Goal: Task Accomplishment & Management: Use online tool/utility

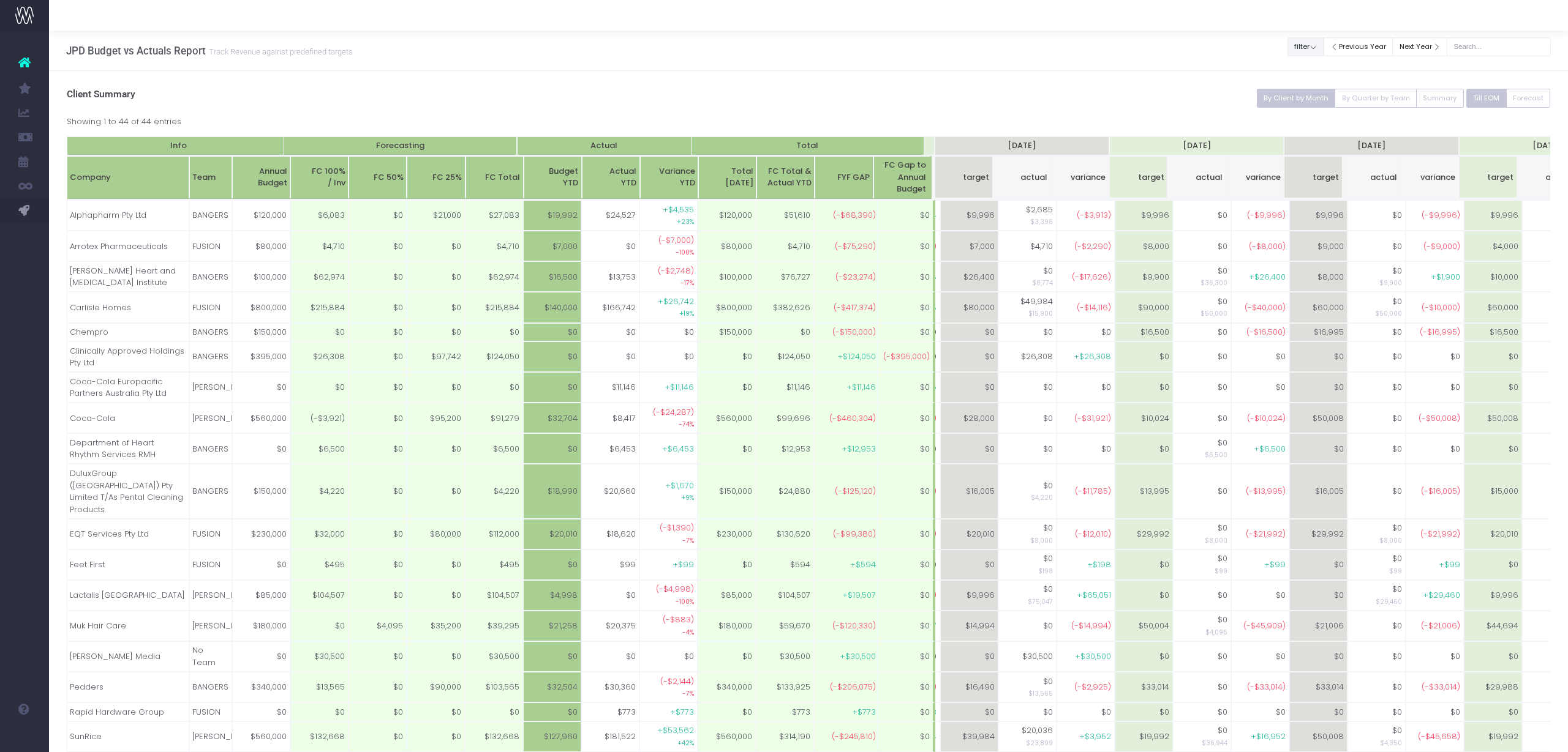
click at [1320, 47] on button "filter" at bounding box center [1305, 47] width 36 height 19
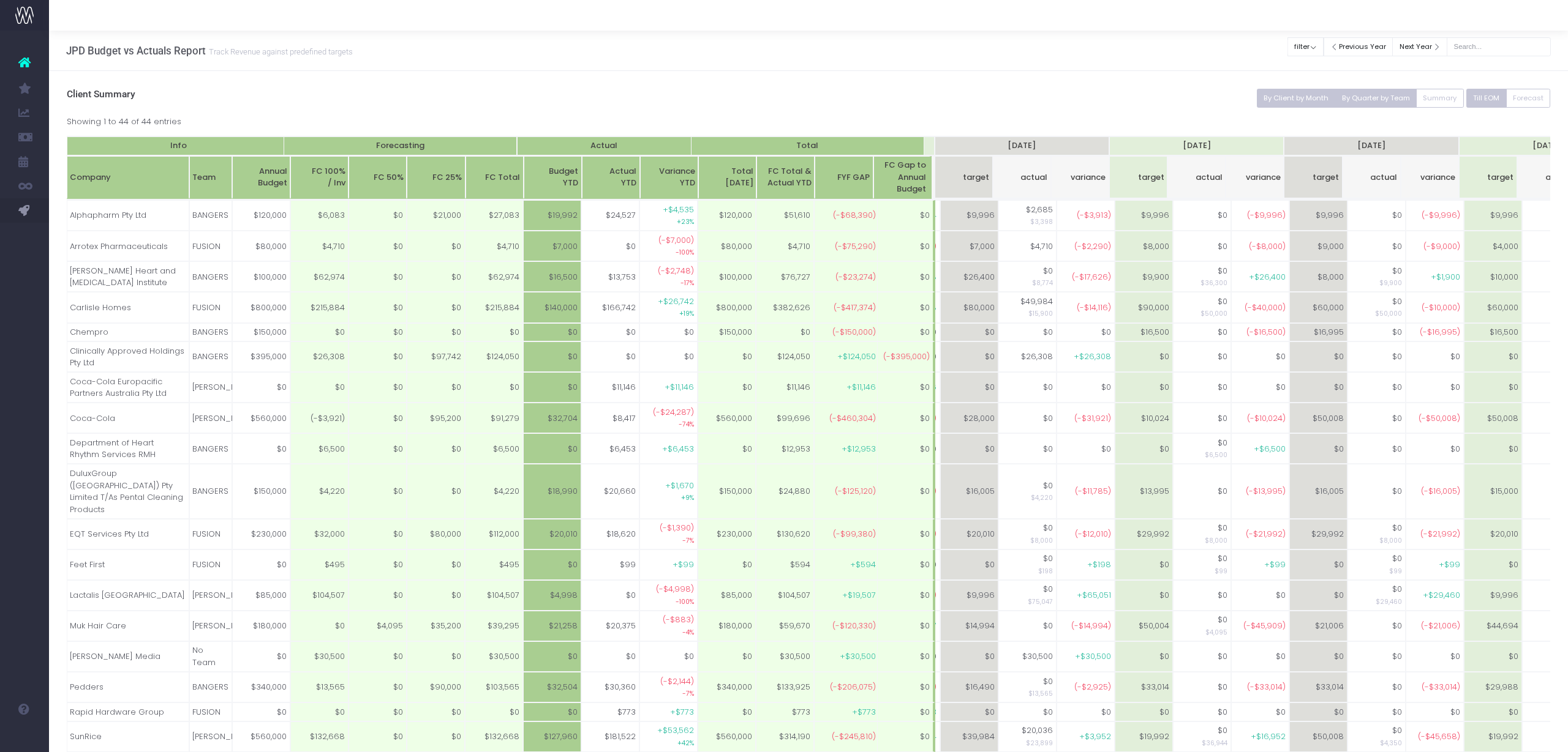
click at [1361, 100] on button "By Quarter by Team" at bounding box center [1375, 98] width 82 height 19
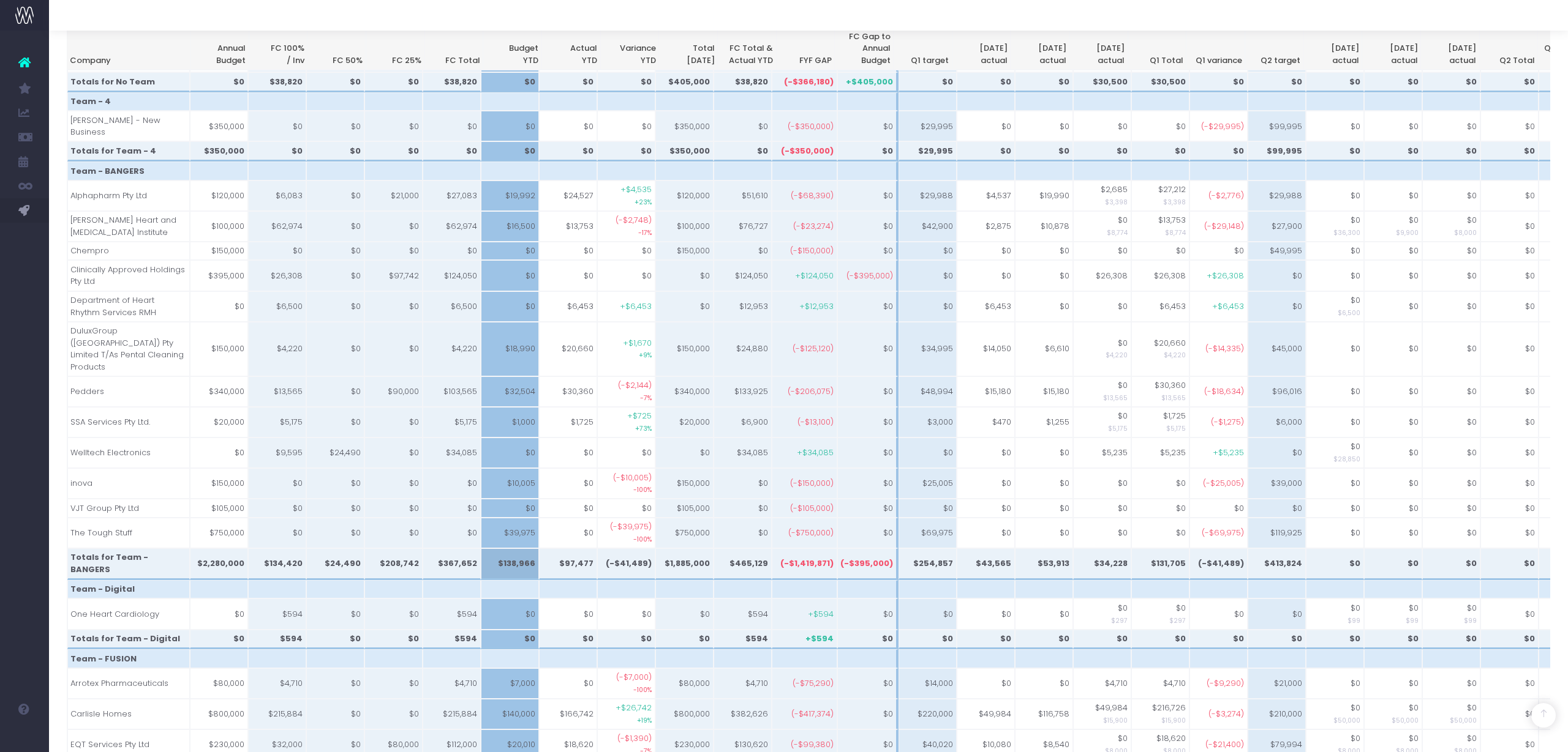
scroll to position [0, 22]
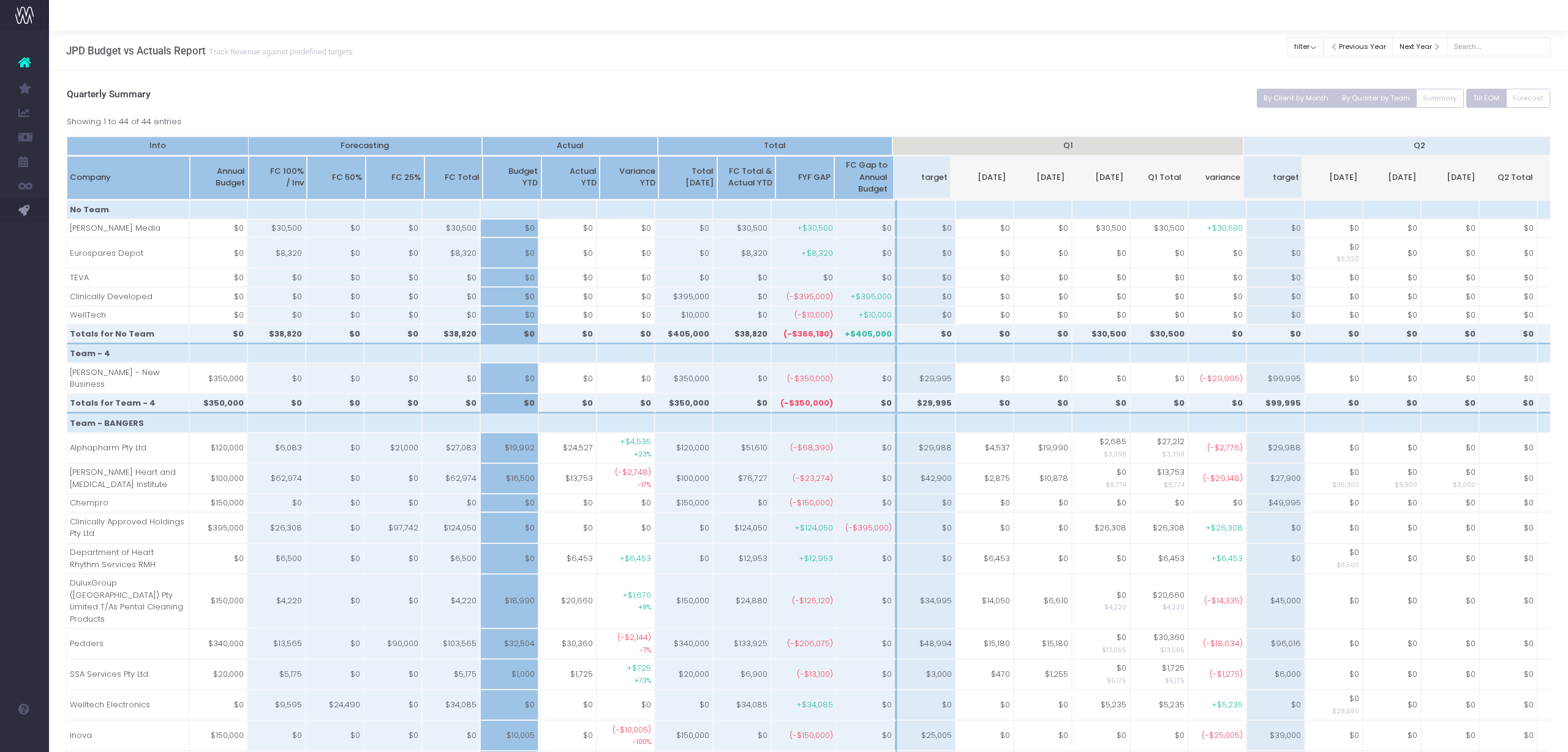
click at [1295, 98] on button "By Client by Month" at bounding box center [1296, 98] width 79 height 19
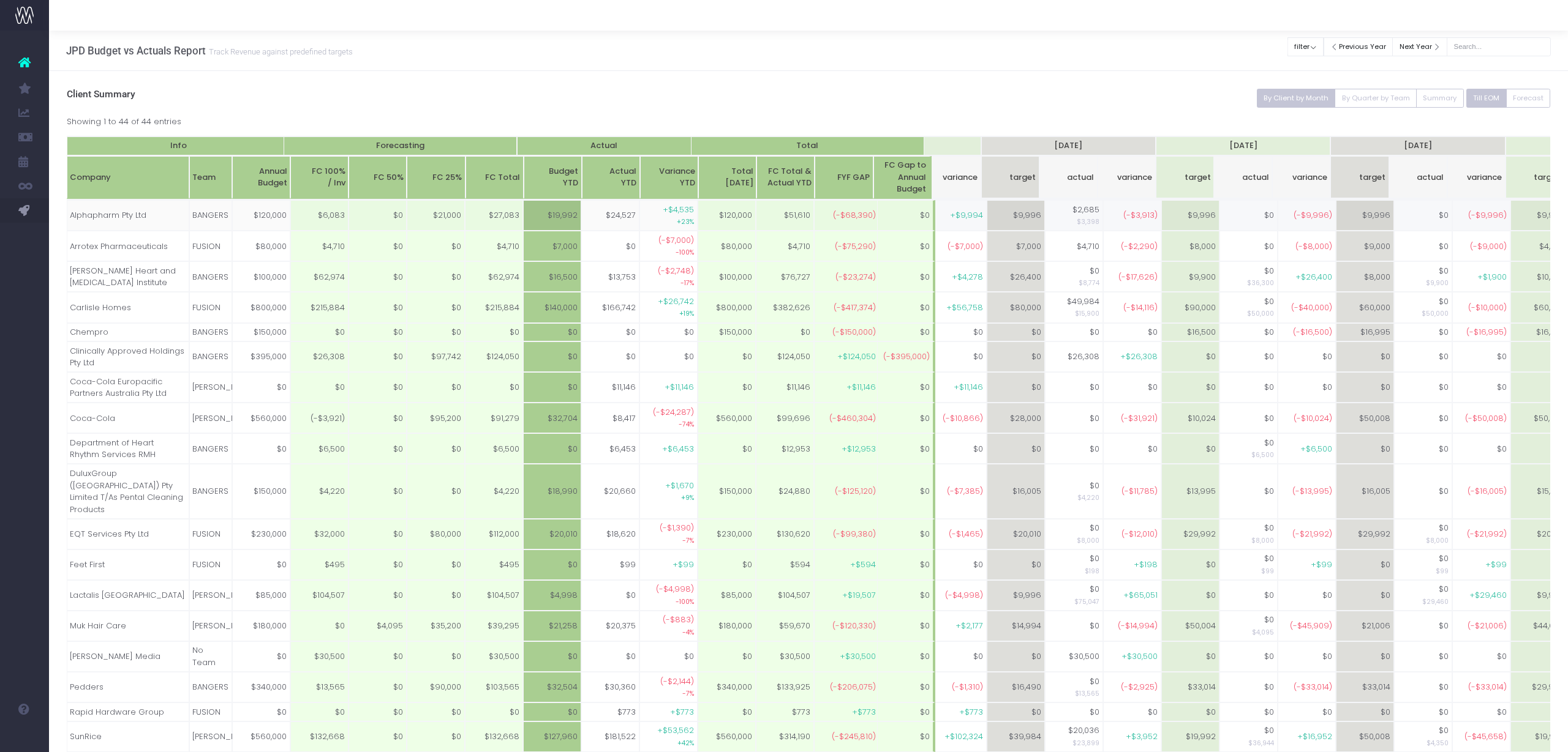
scroll to position [0, 304]
drag, startPoint x: 128, startPoint y: 328, endPoint x: 118, endPoint y: 325, distance: 10.4
click at [67, 328] on link "New Forecast" at bounding box center [58, 332] width 19 height 24
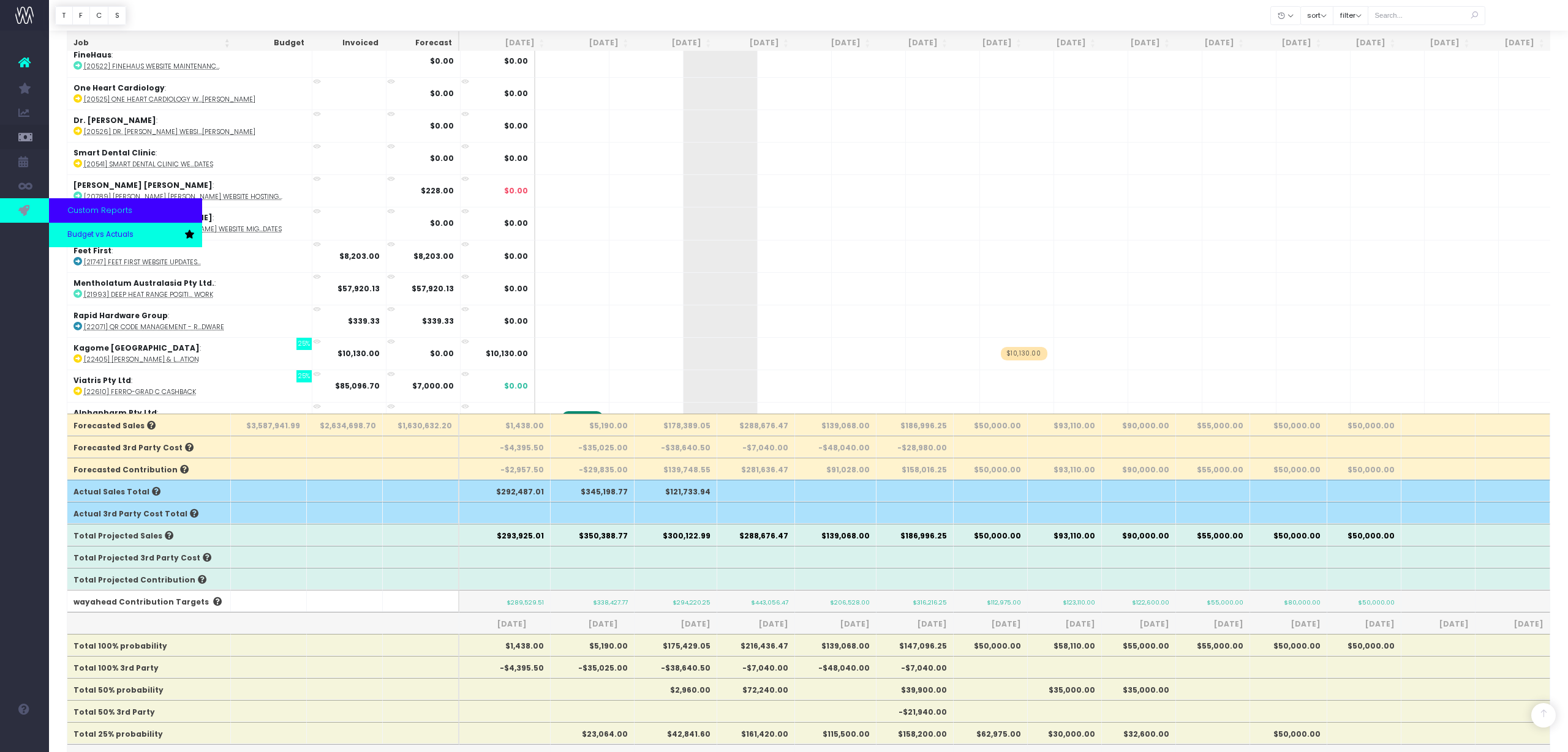
click at [76, 234] on span "Budget vs Actuals" at bounding box center [100, 235] width 66 height 11
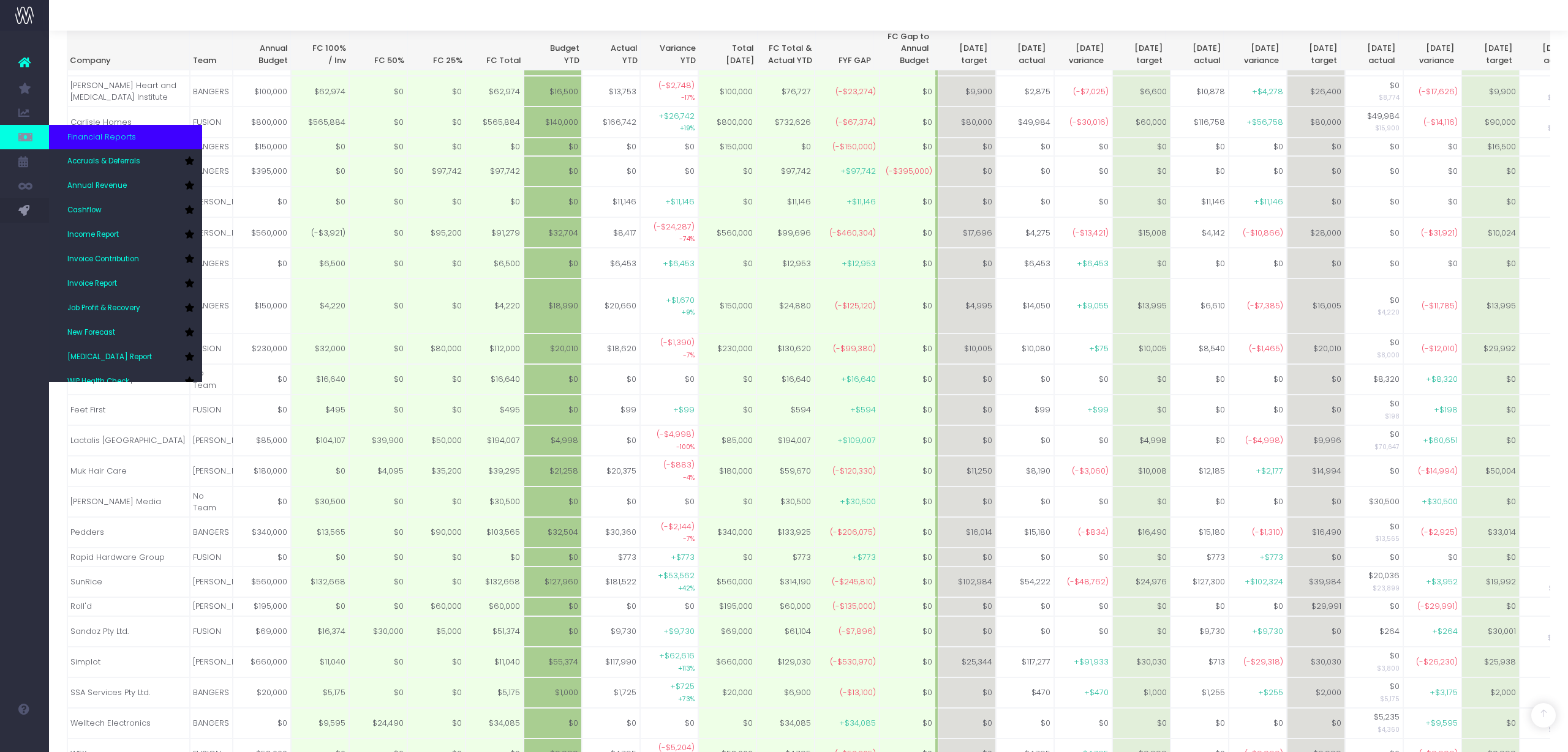
scroll to position [187, 0]
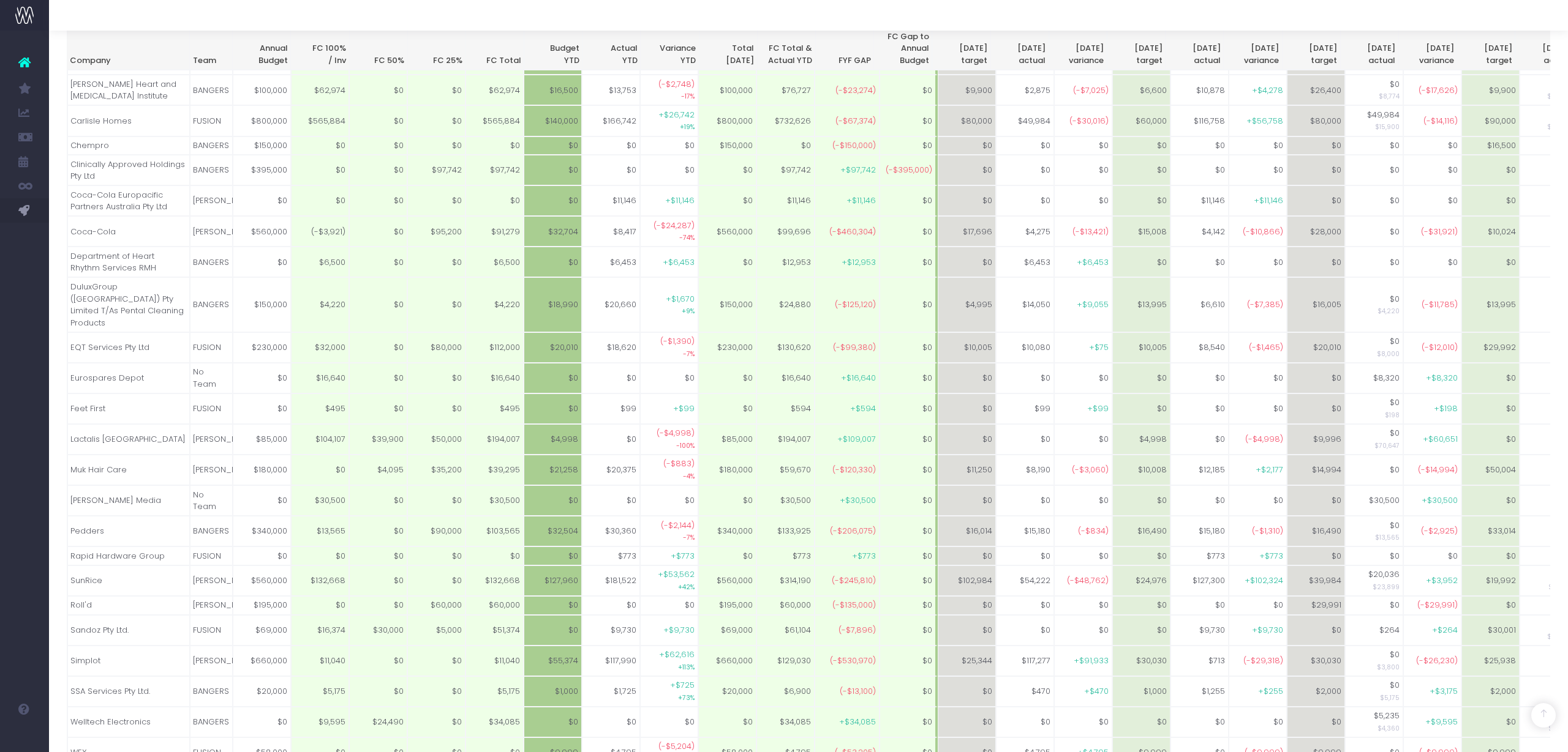
click at [22, 61] on icon at bounding box center [25, 62] width 12 height 16
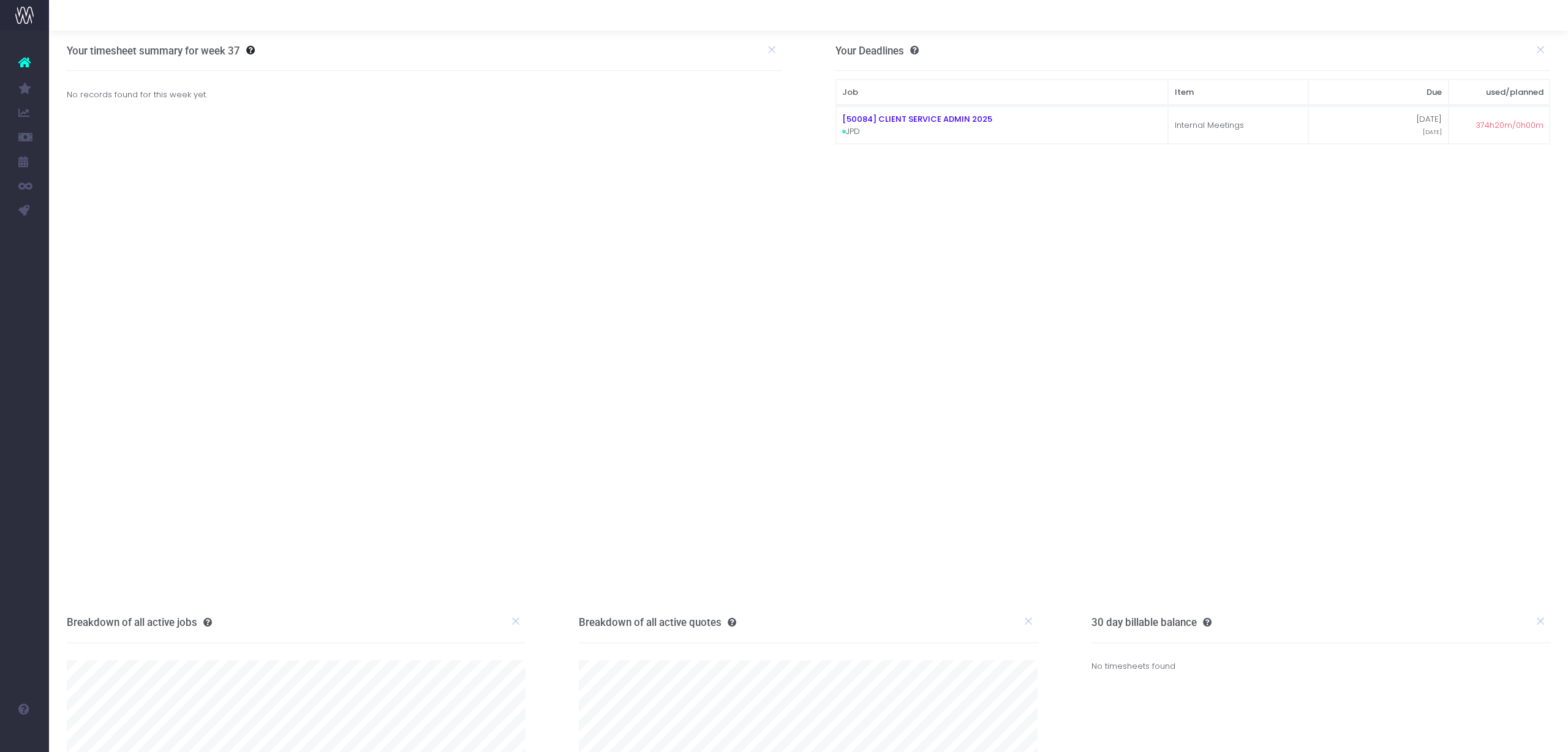
click at [75, 238] on span "Budget vs Actuals" at bounding box center [80, 236] width 27 height 33
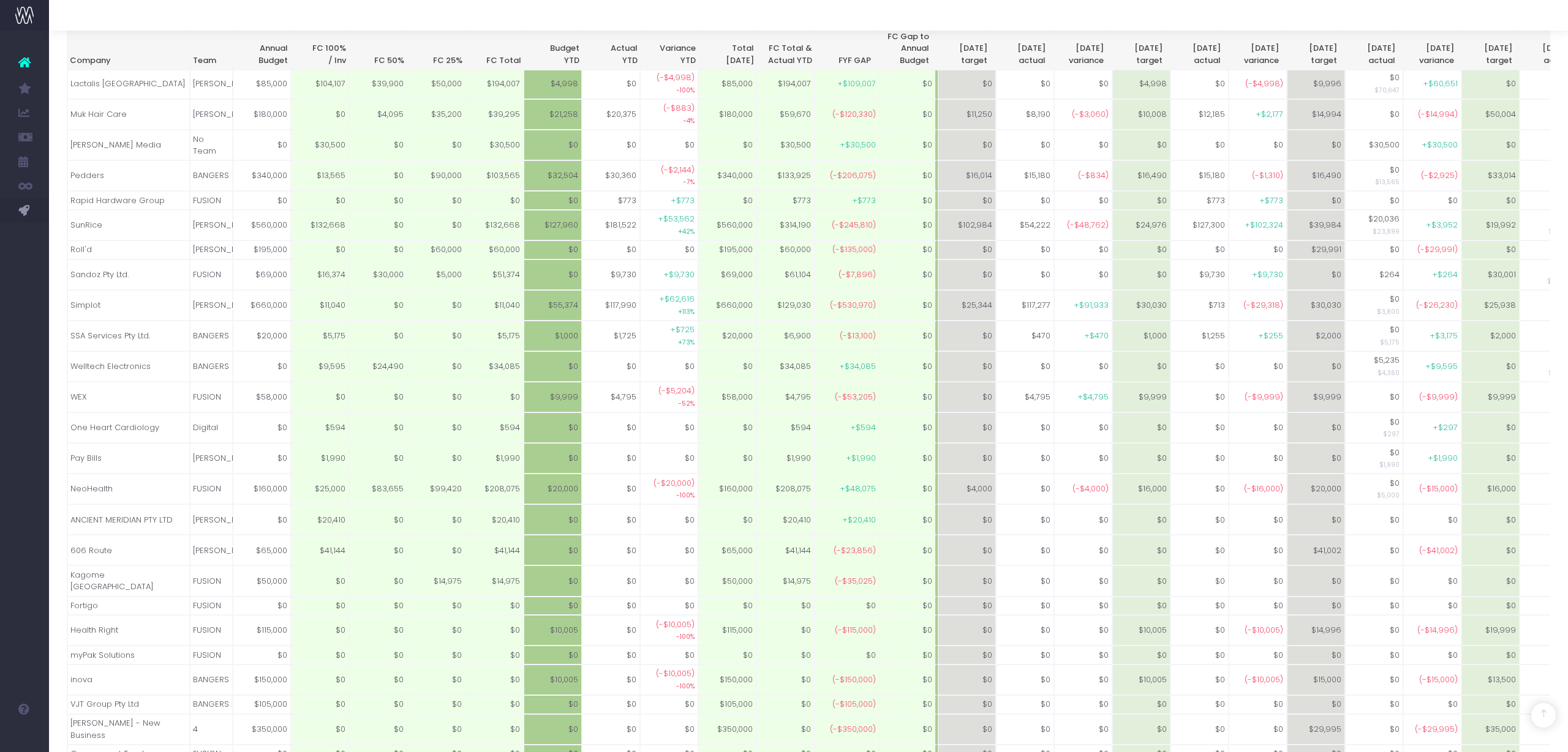
scroll to position [761, 0]
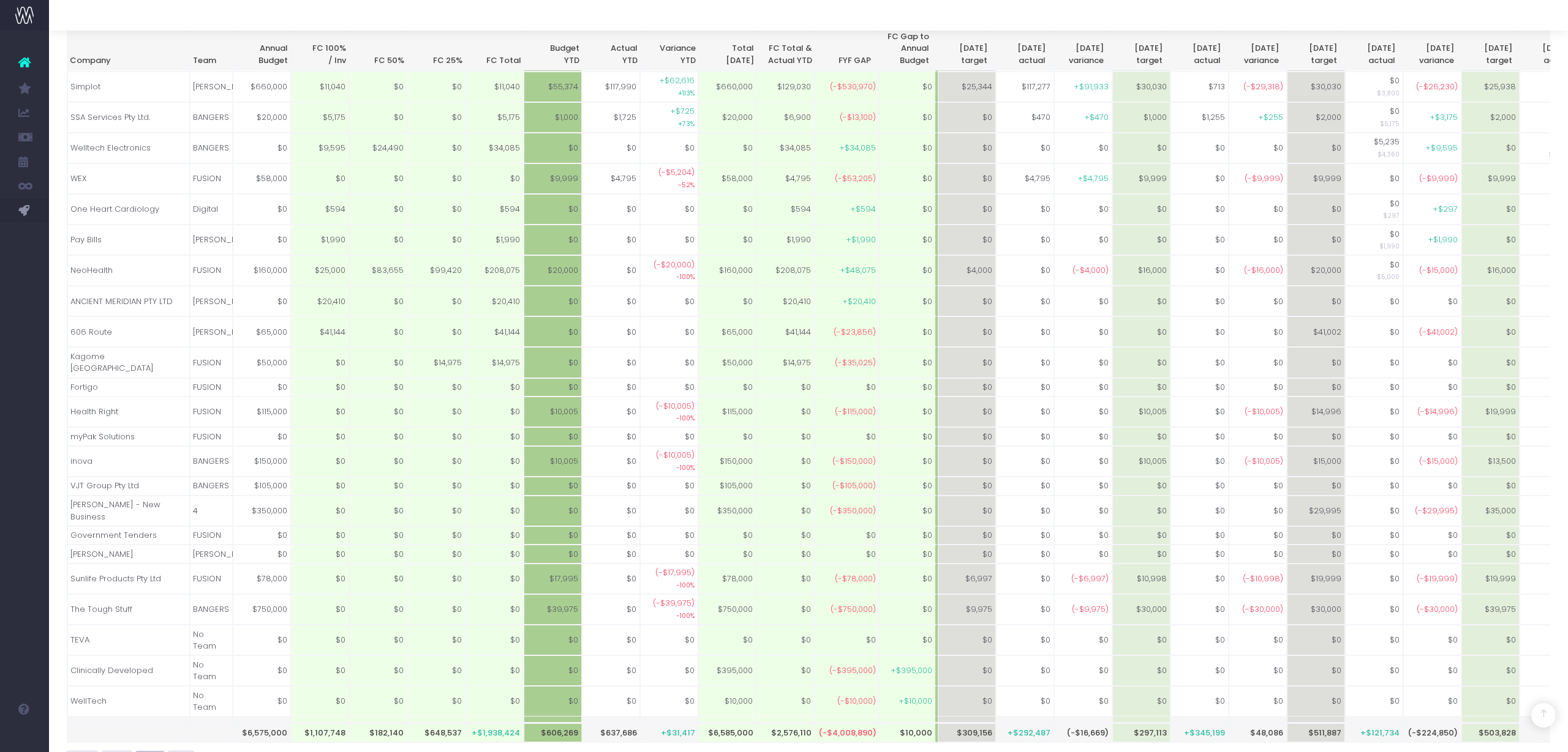
click at [150, 752] on span "Print" at bounding box center [150, 760] width 16 height 10
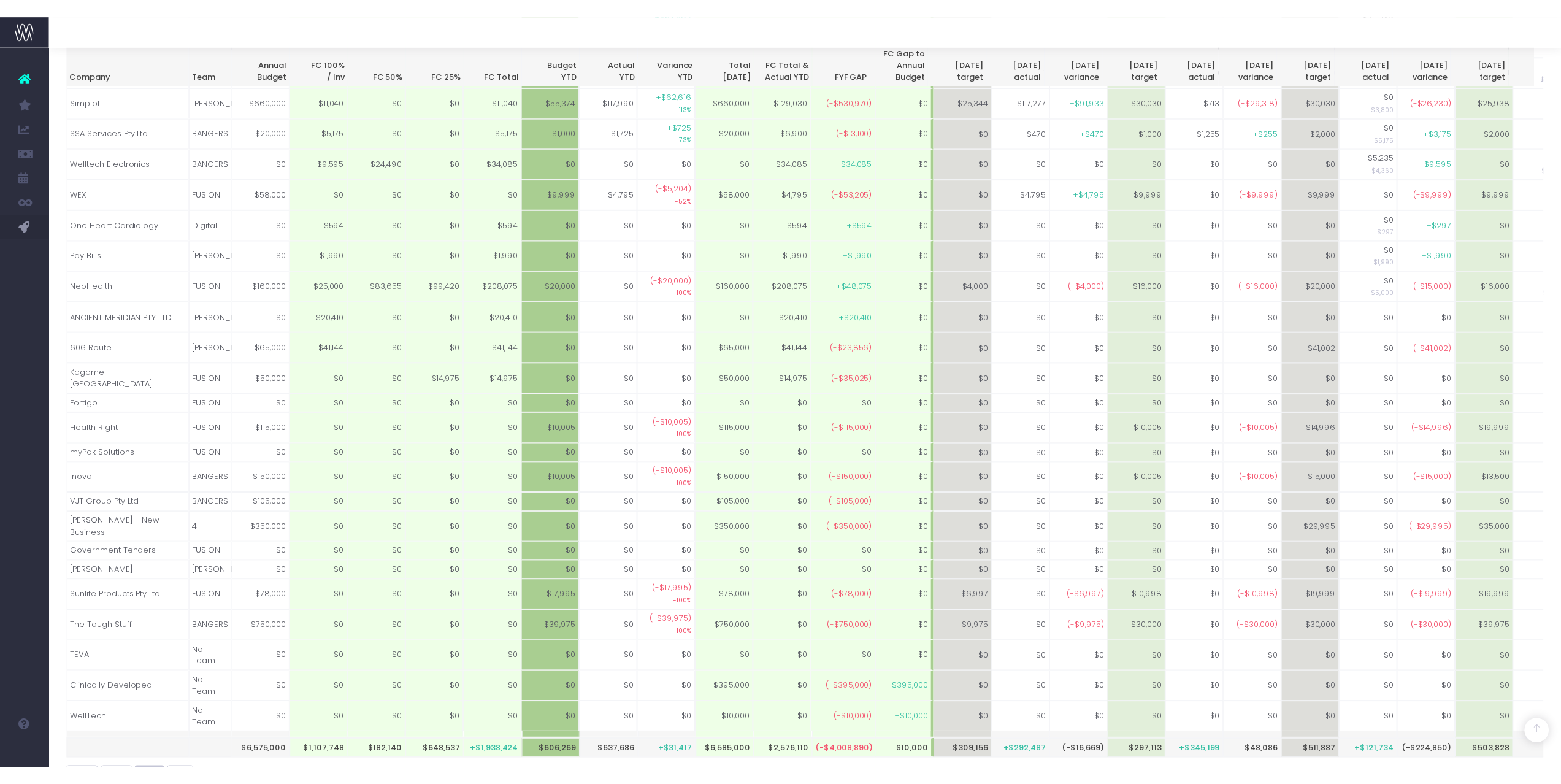
scroll to position [733, 0]
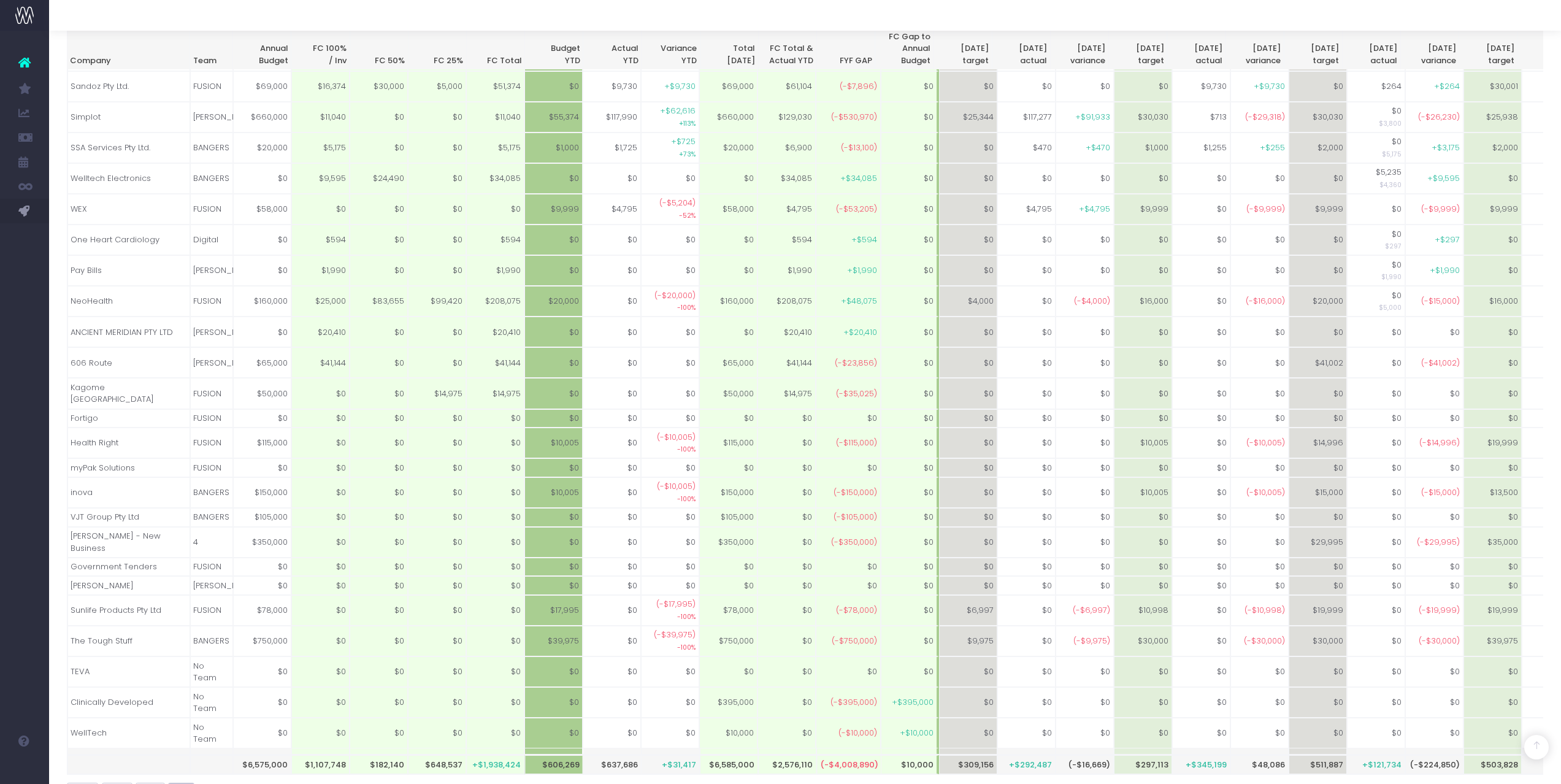
click at [184, 754] on span "PDF" at bounding box center [182, 792] width 12 height 10
click at [115, 754] on span "Excel" at bounding box center [117, 792] width 17 height 10
click at [80, 754] on span "Copy" at bounding box center [82, 792] width 18 height 10
click at [81, 754] on span "Copy" at bounding box center [82, 792] width 18 height 10
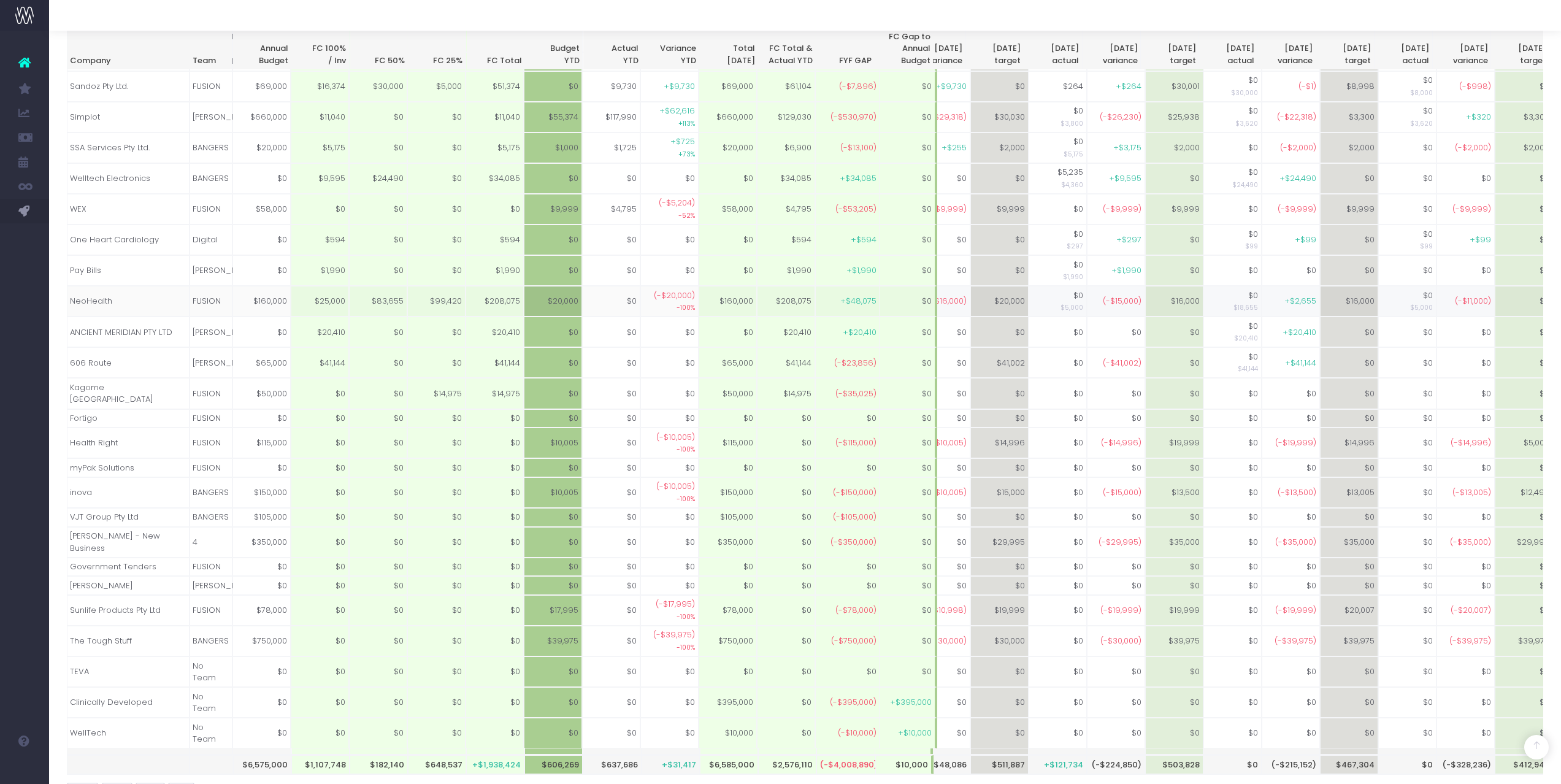
scroll to position [0, 361]
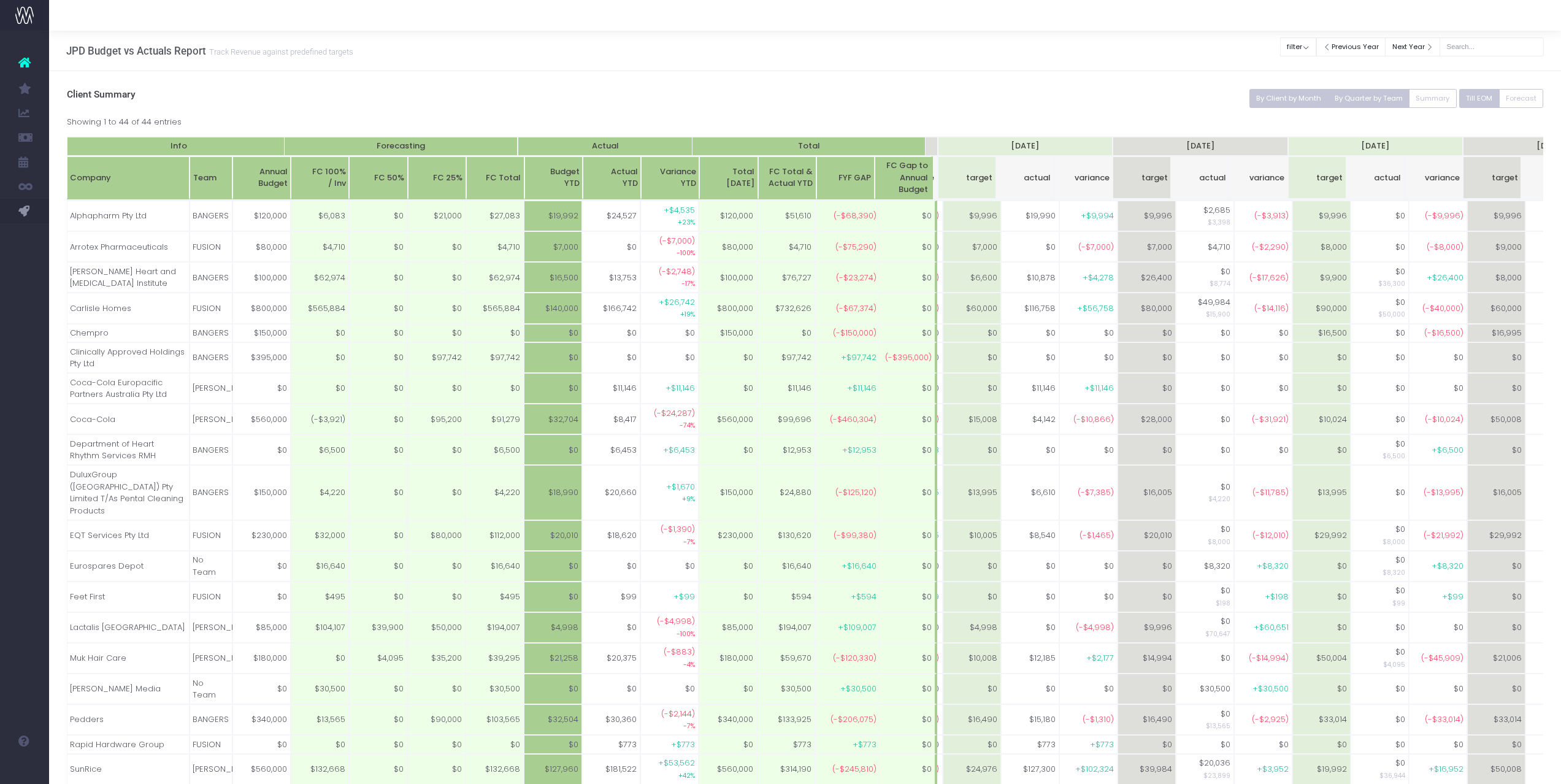
click at [1361, 96] on button "By Quarter by Team" at bounding box center [1368, 98] width 82 height 19
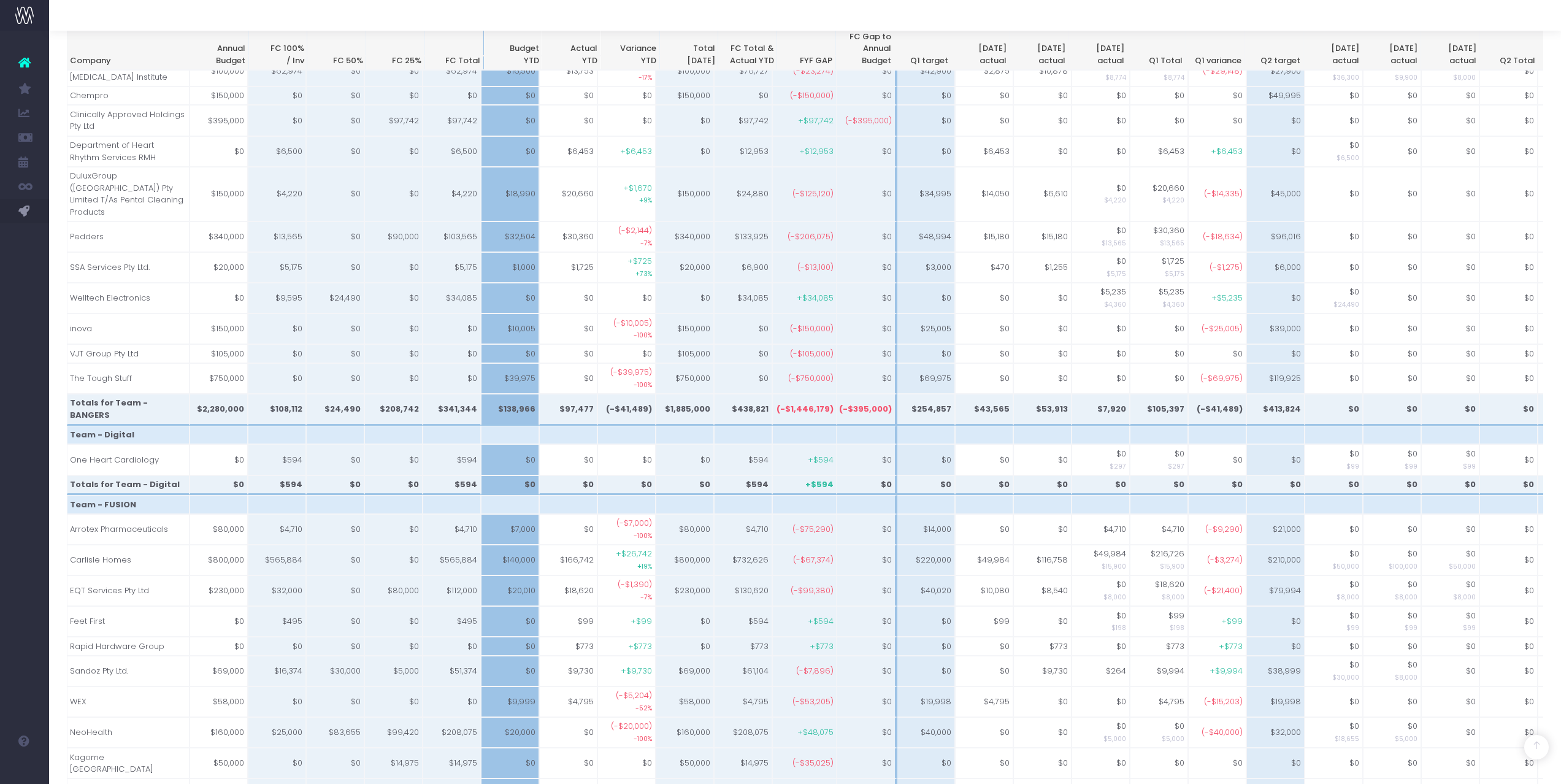
scroll to position [0, 0]
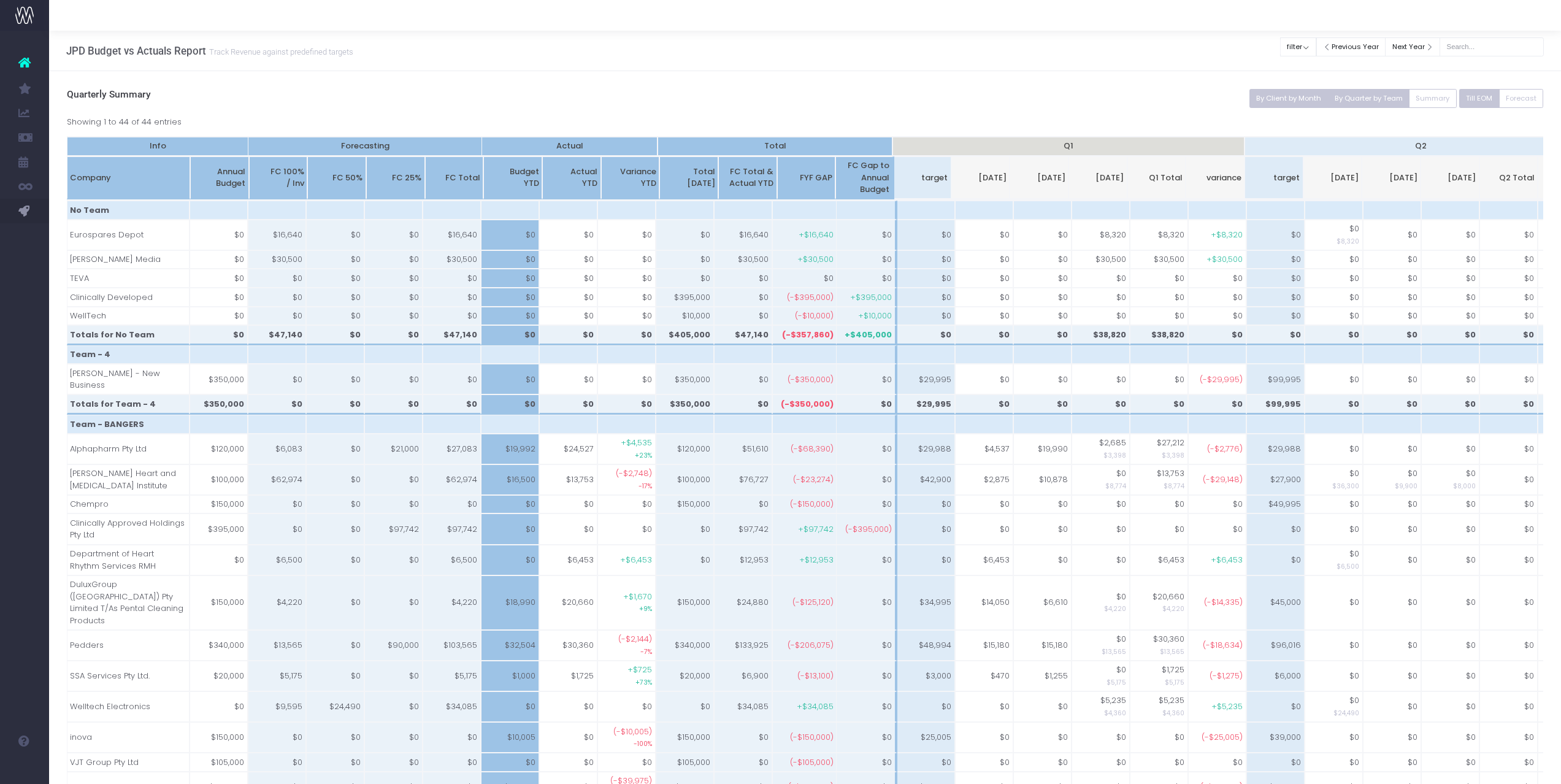
click at [1285, 101] on button "By Client by Month" at bounding box center [1289, 98] width 79 height 19
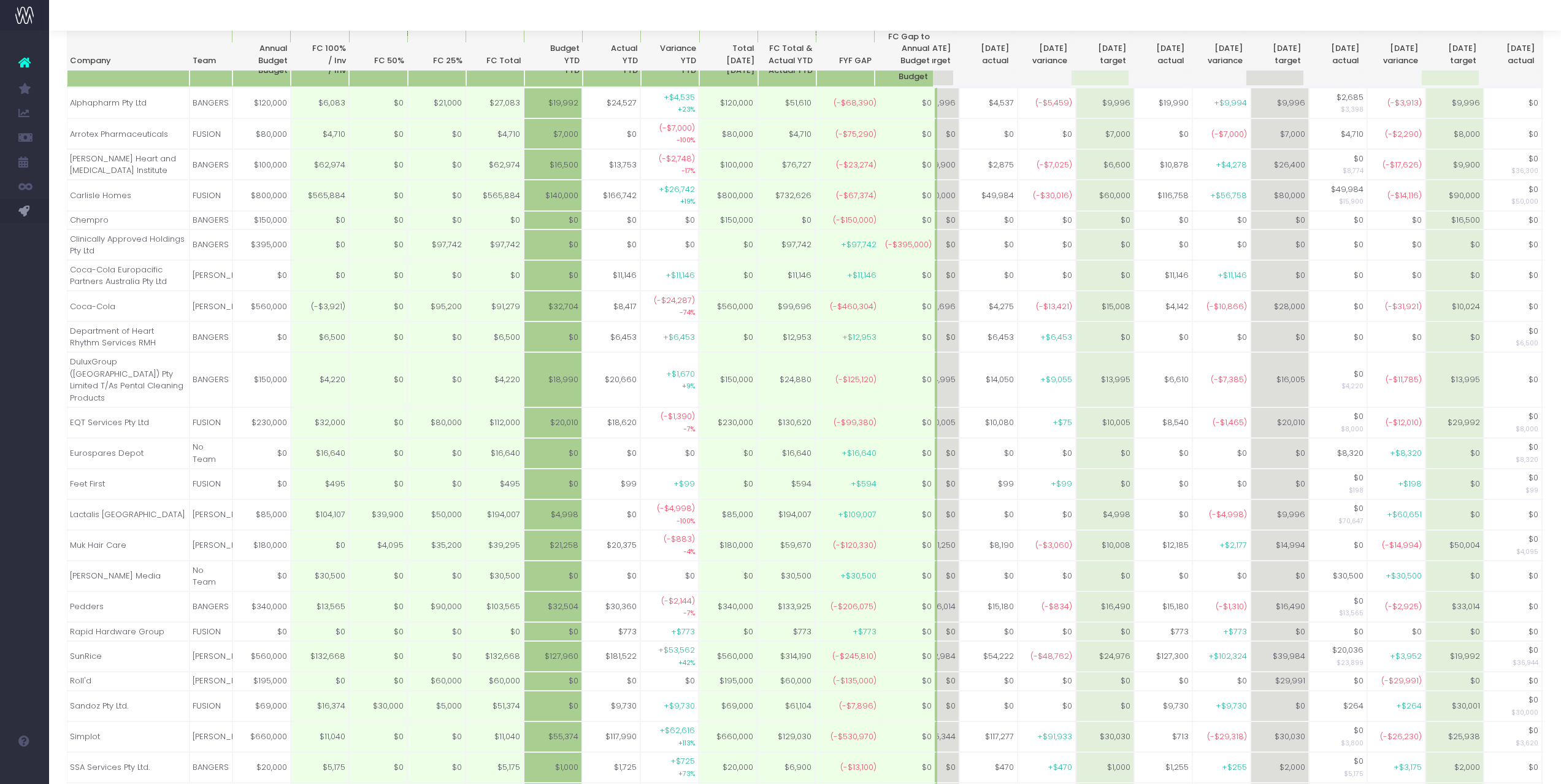
scroll to position [0, 193]
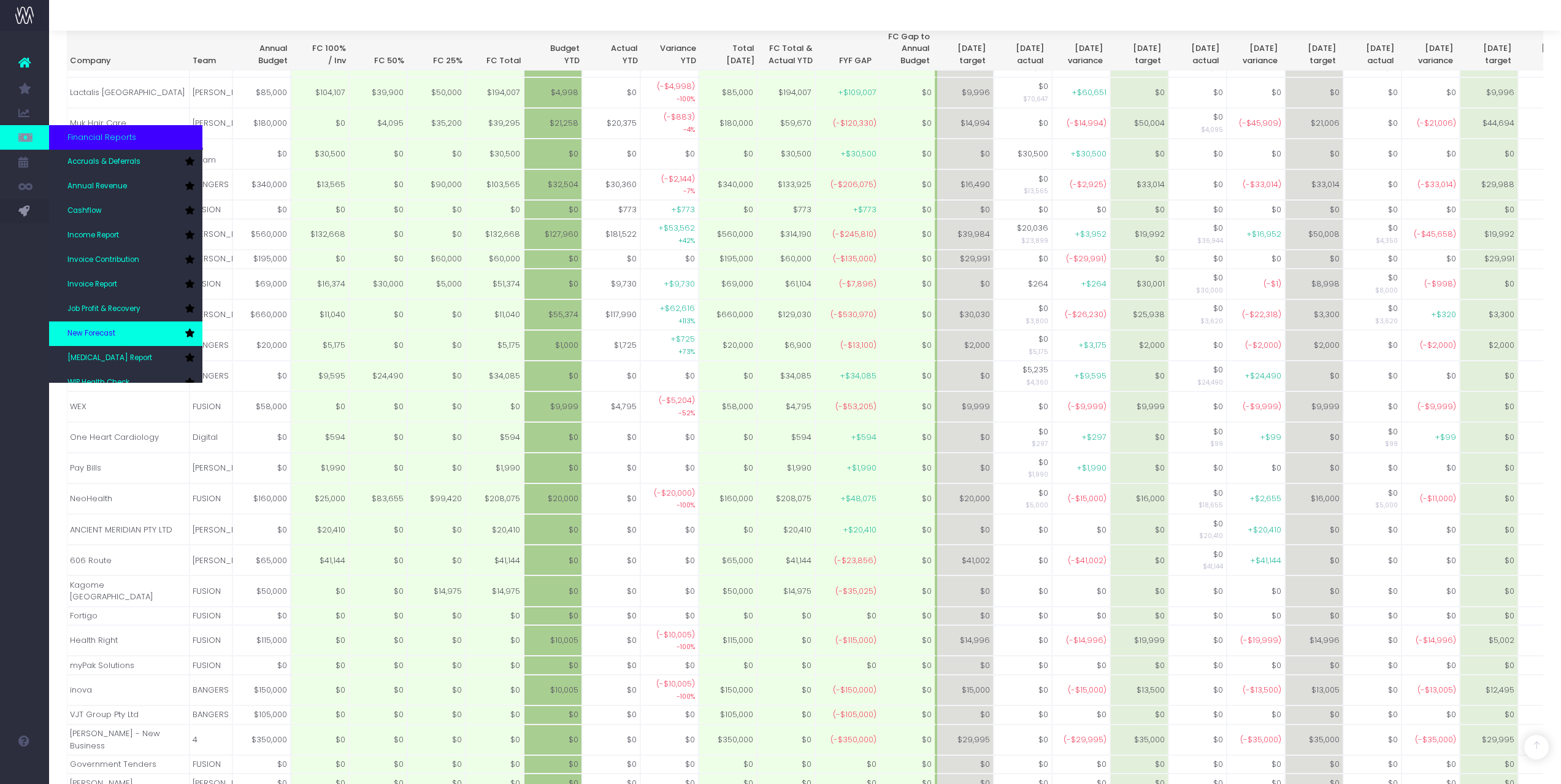
click at [103, 329] on span "New Forecast" at bounding box center [90, 334] width 48 height 11
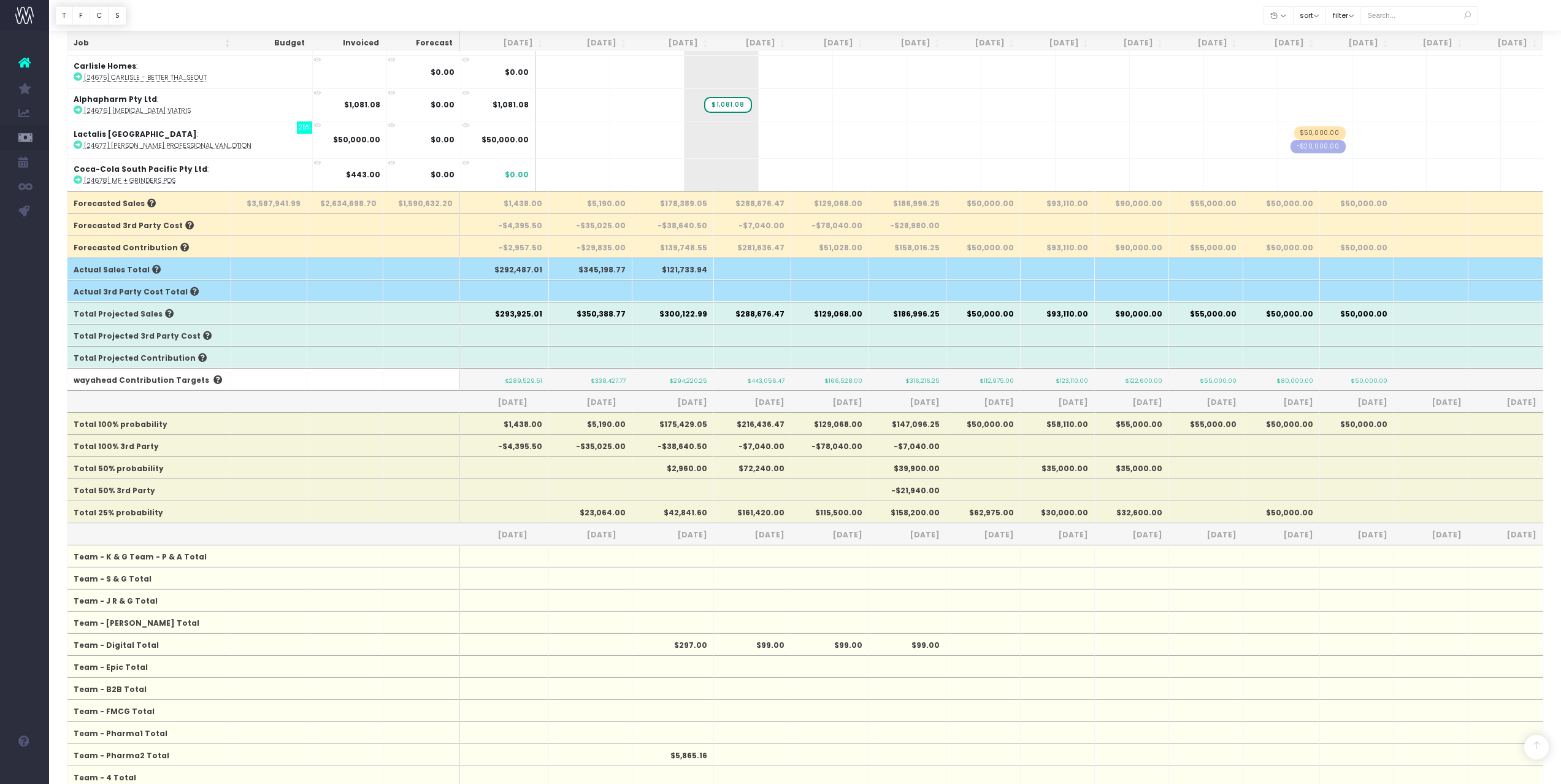
scroll to position [444, 0]
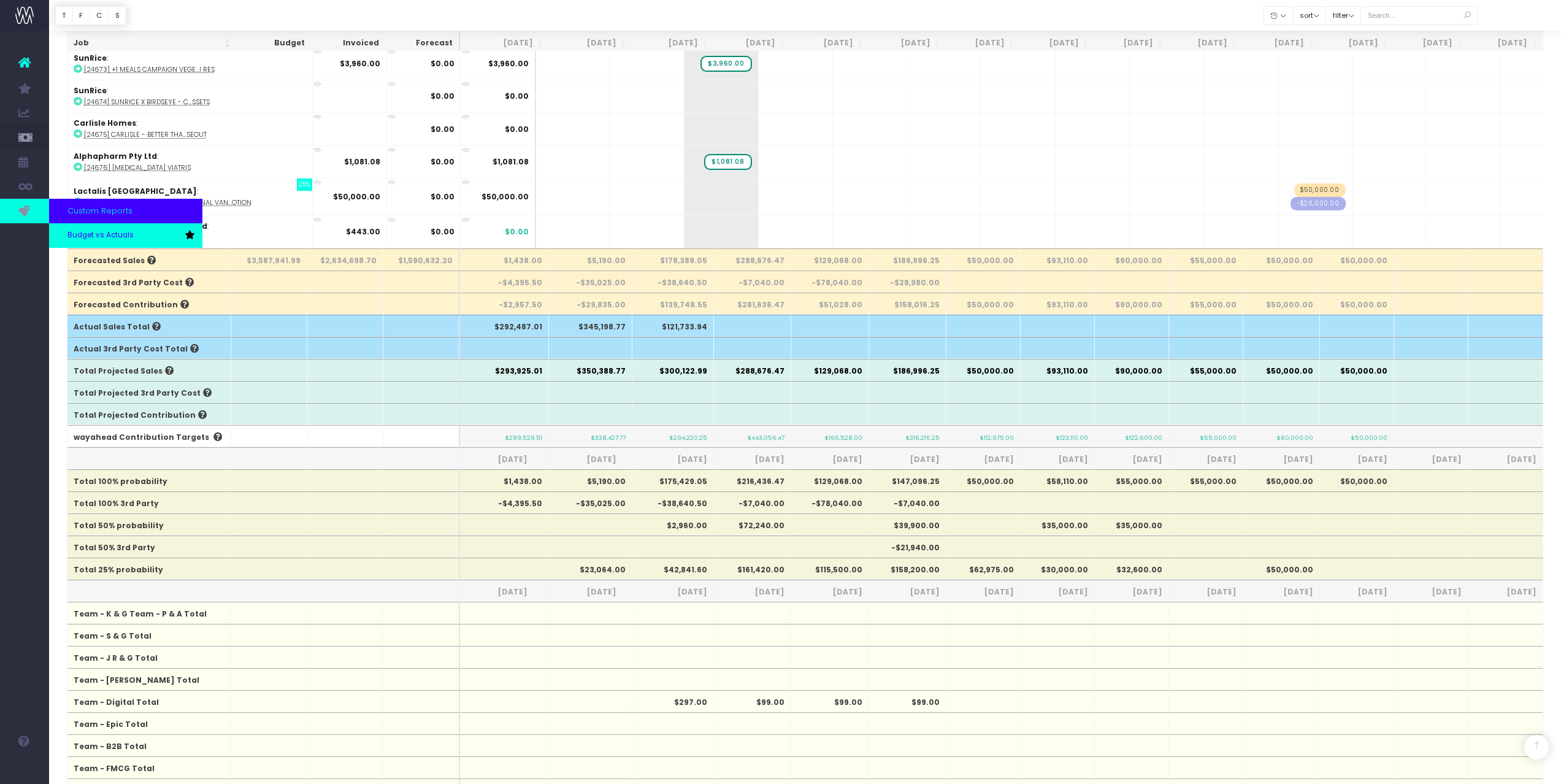
click at [103, 236] on span "Budget vs Actuals" at bounding box center [100, 236] width 66 height 11
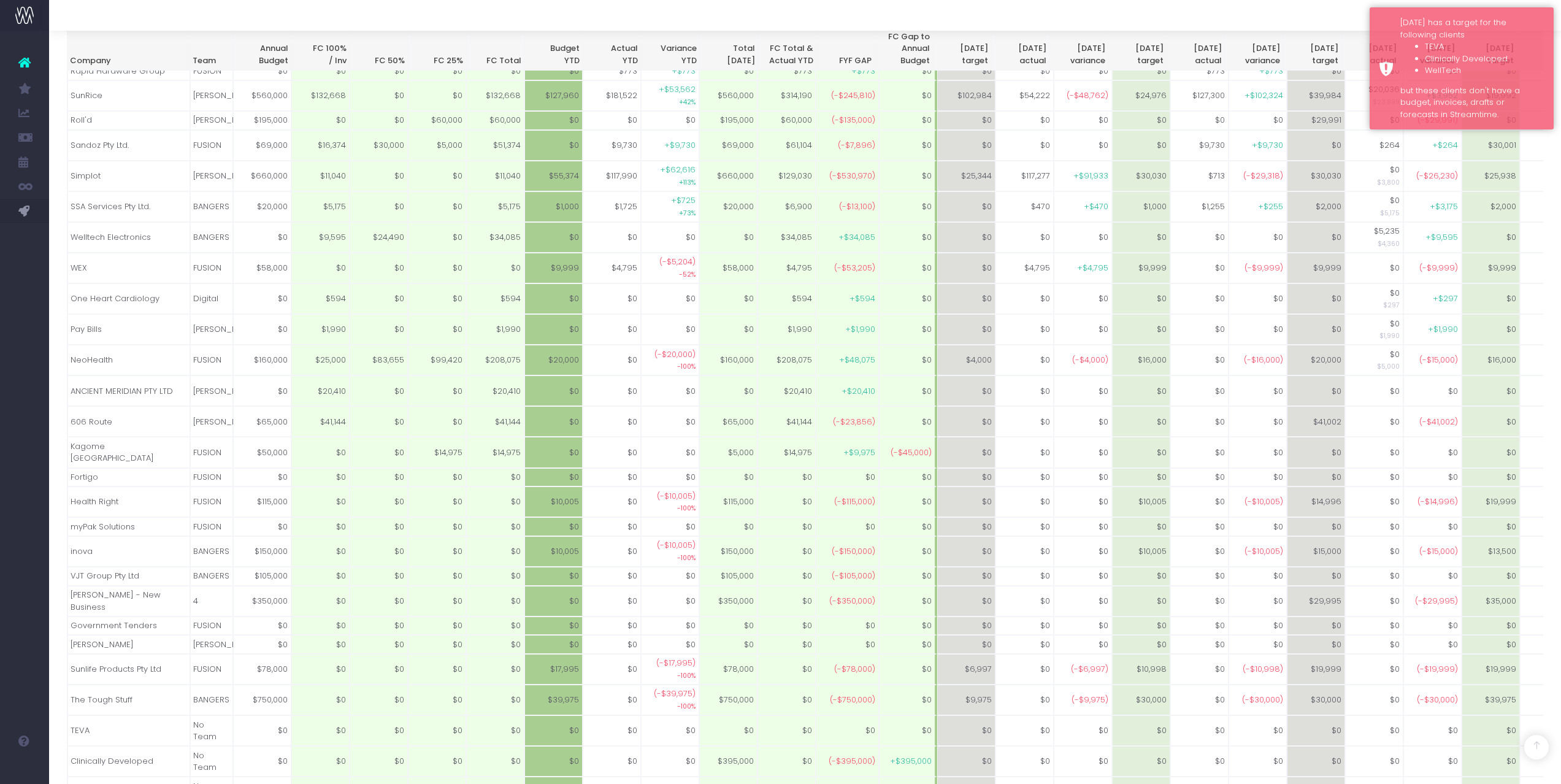
scroll to position [733, 0]
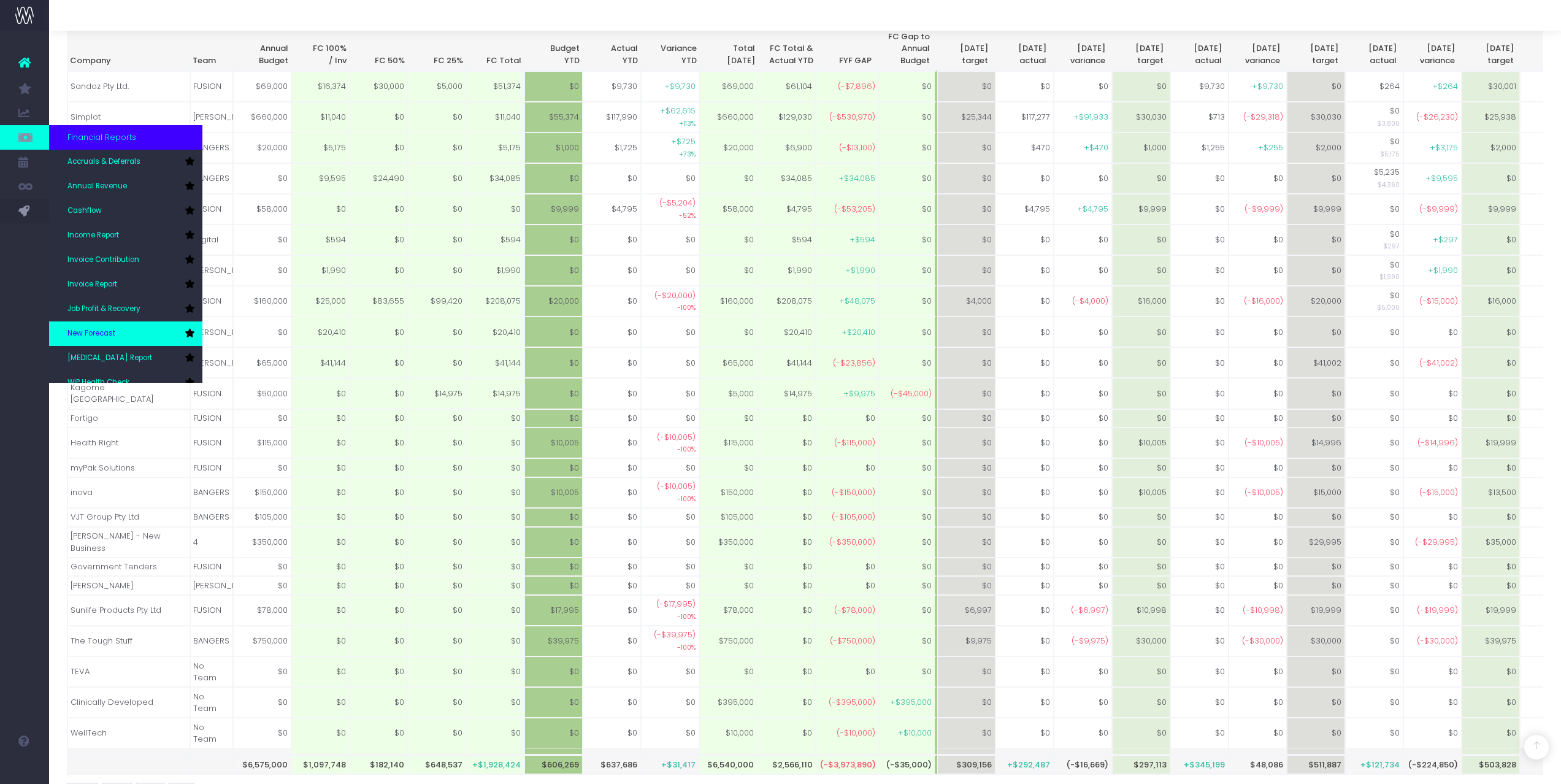
click at [102, 330] on span "New Forecast" at bounding box center [90, 334] width 48 height 11
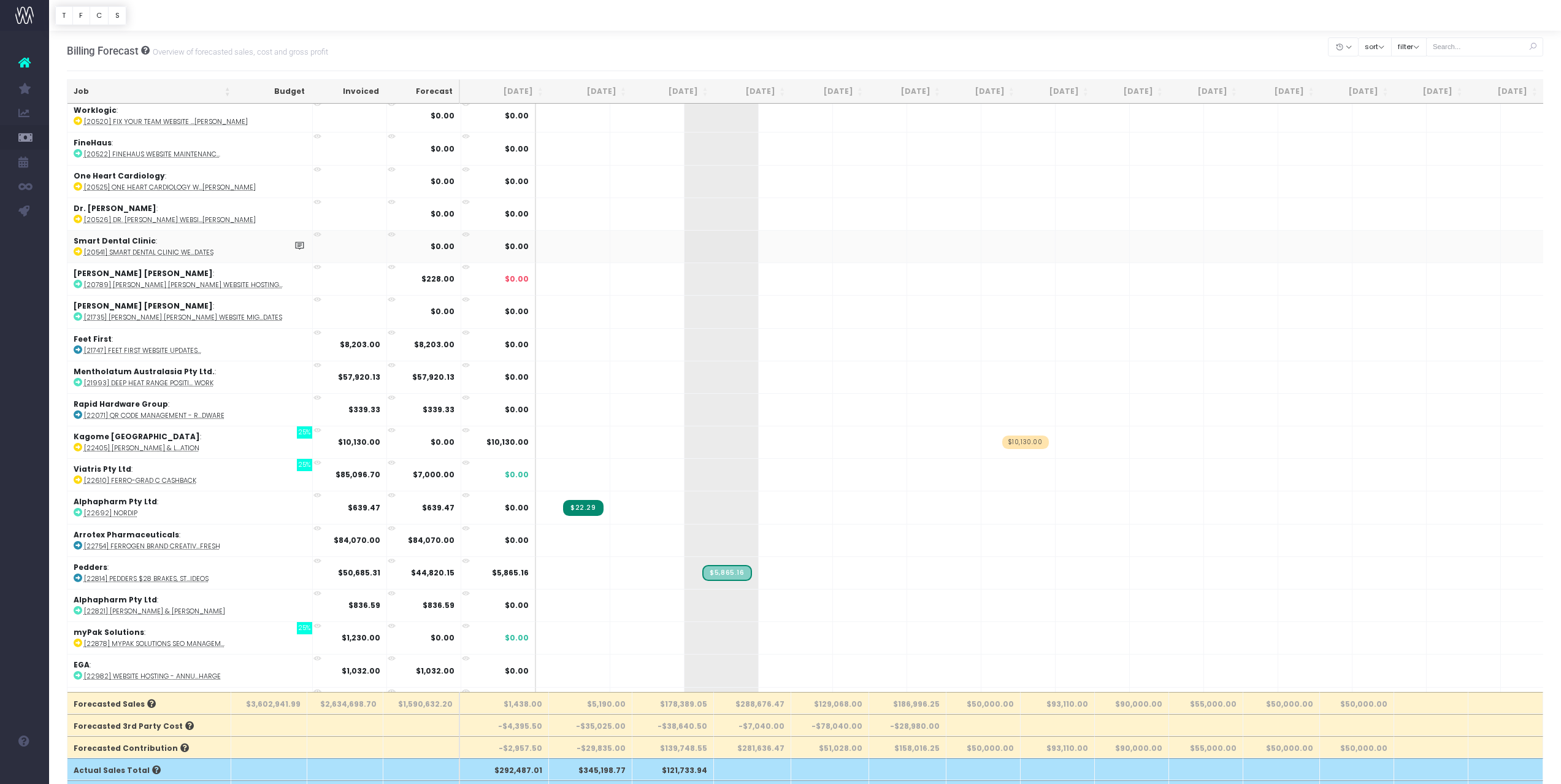
scroll to position [169, 0]
drag, startPoint x: 168, startPoint y: 90, endPoint x: 140, endPoint y: 94, distance: 28.3
click at [168, 90] on th "Job" at bounding box center [151, 91] width 169 height 24
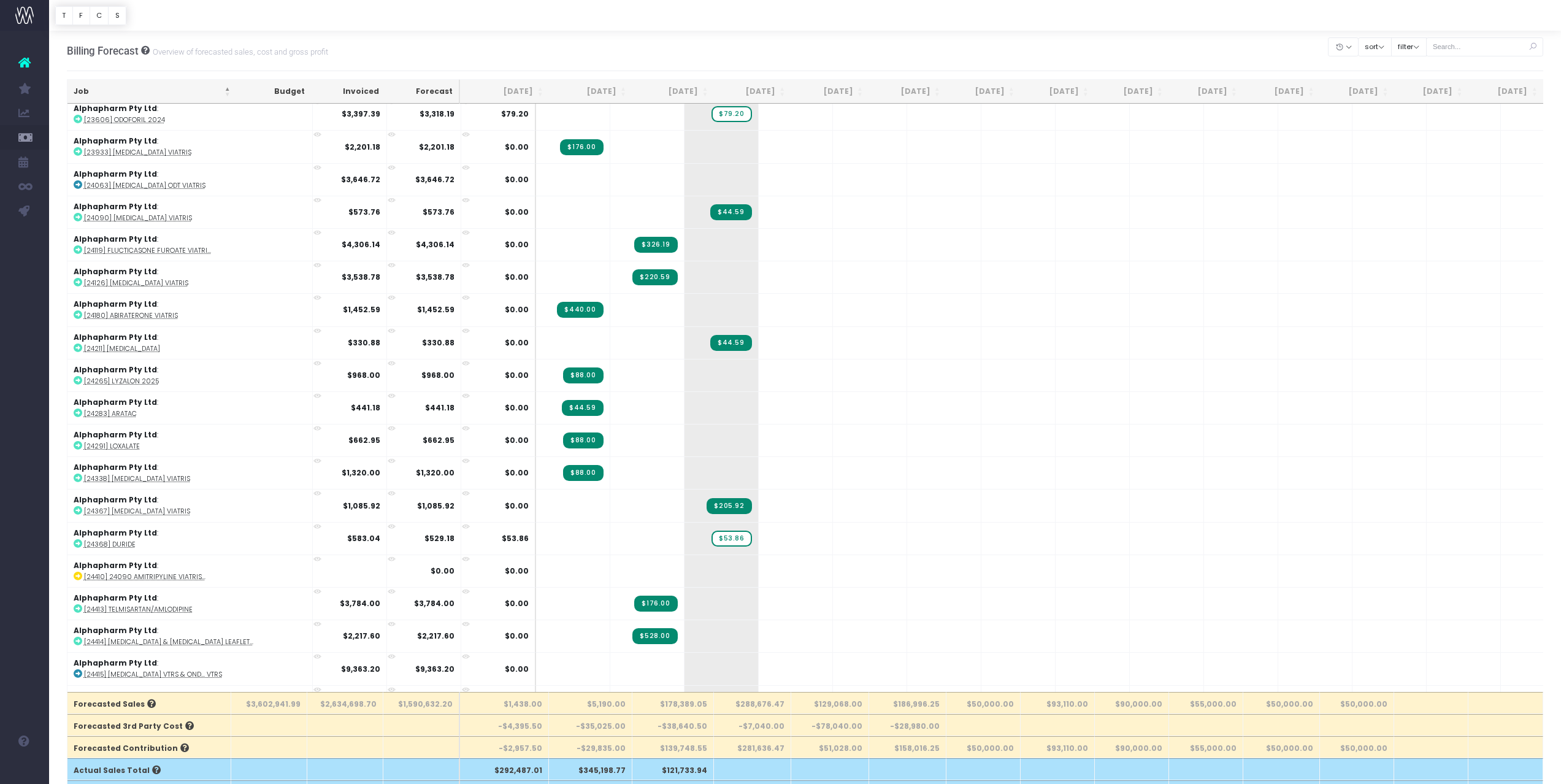
scroll to position [0, 0]
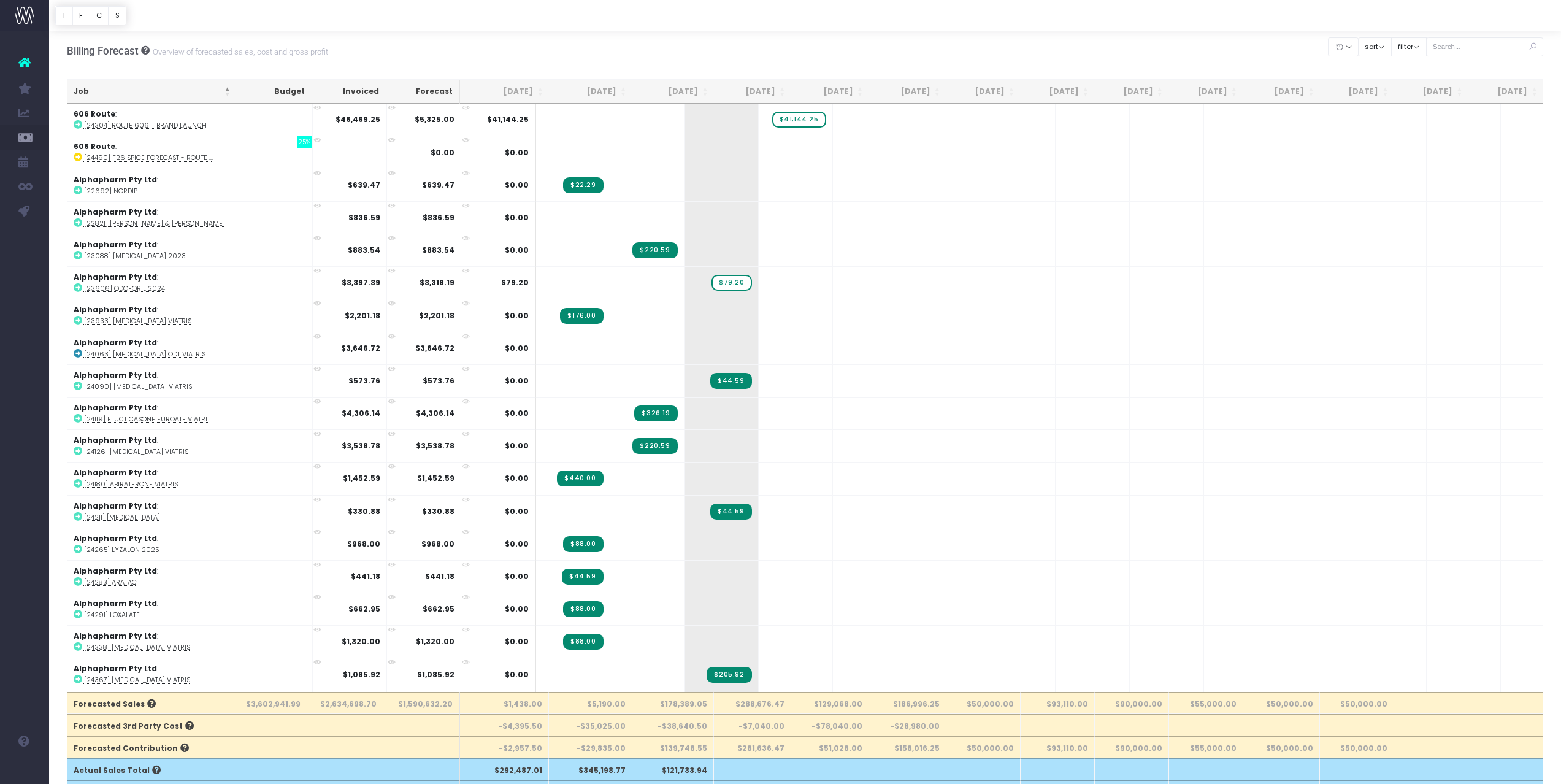
click at [119, 96] on th "Job" at bounding box center [151, 91] width 169 height 24
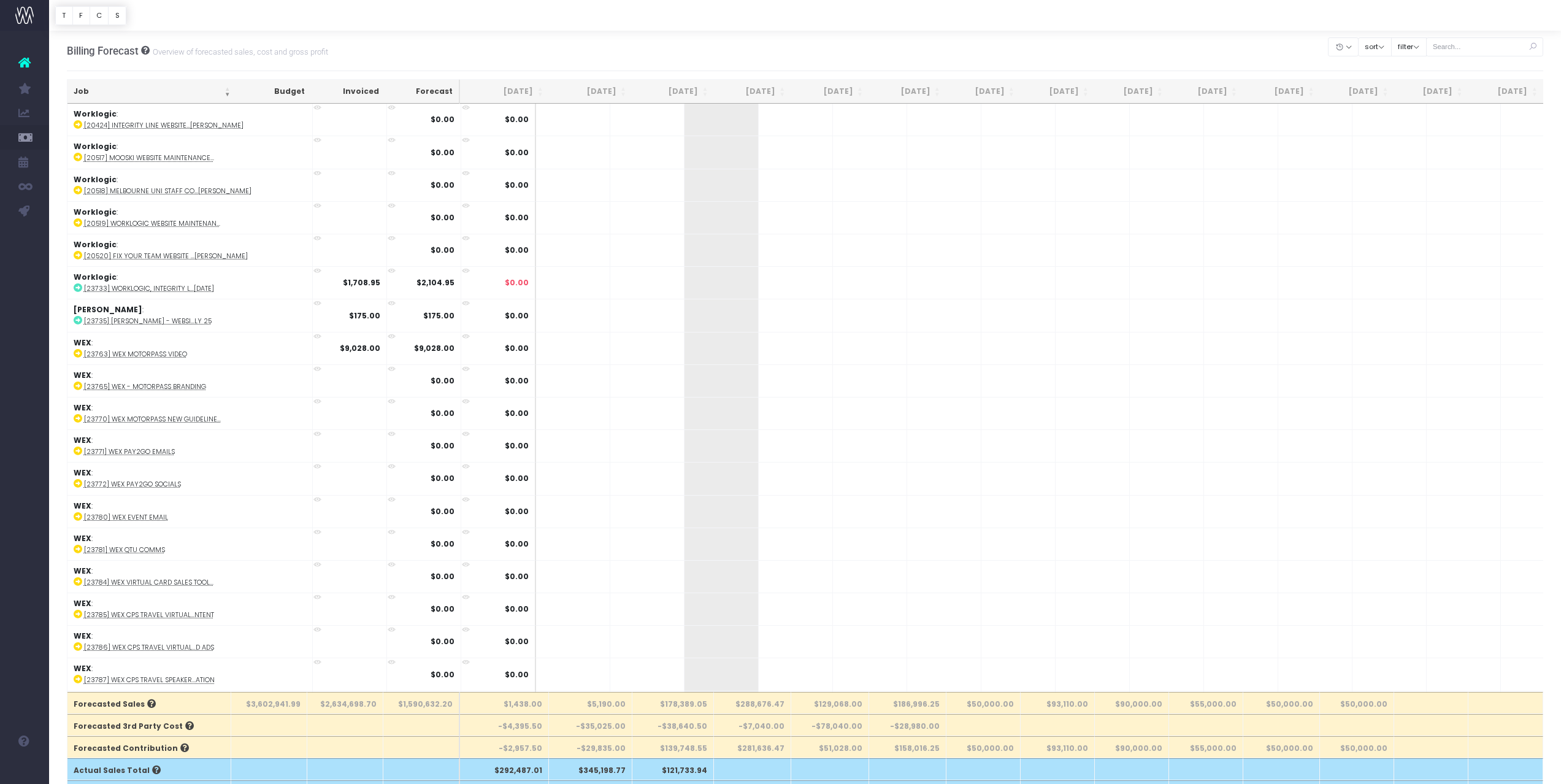
click at [131, 94] on th "Job" at bounding box center [151, 91] width 169 height 24
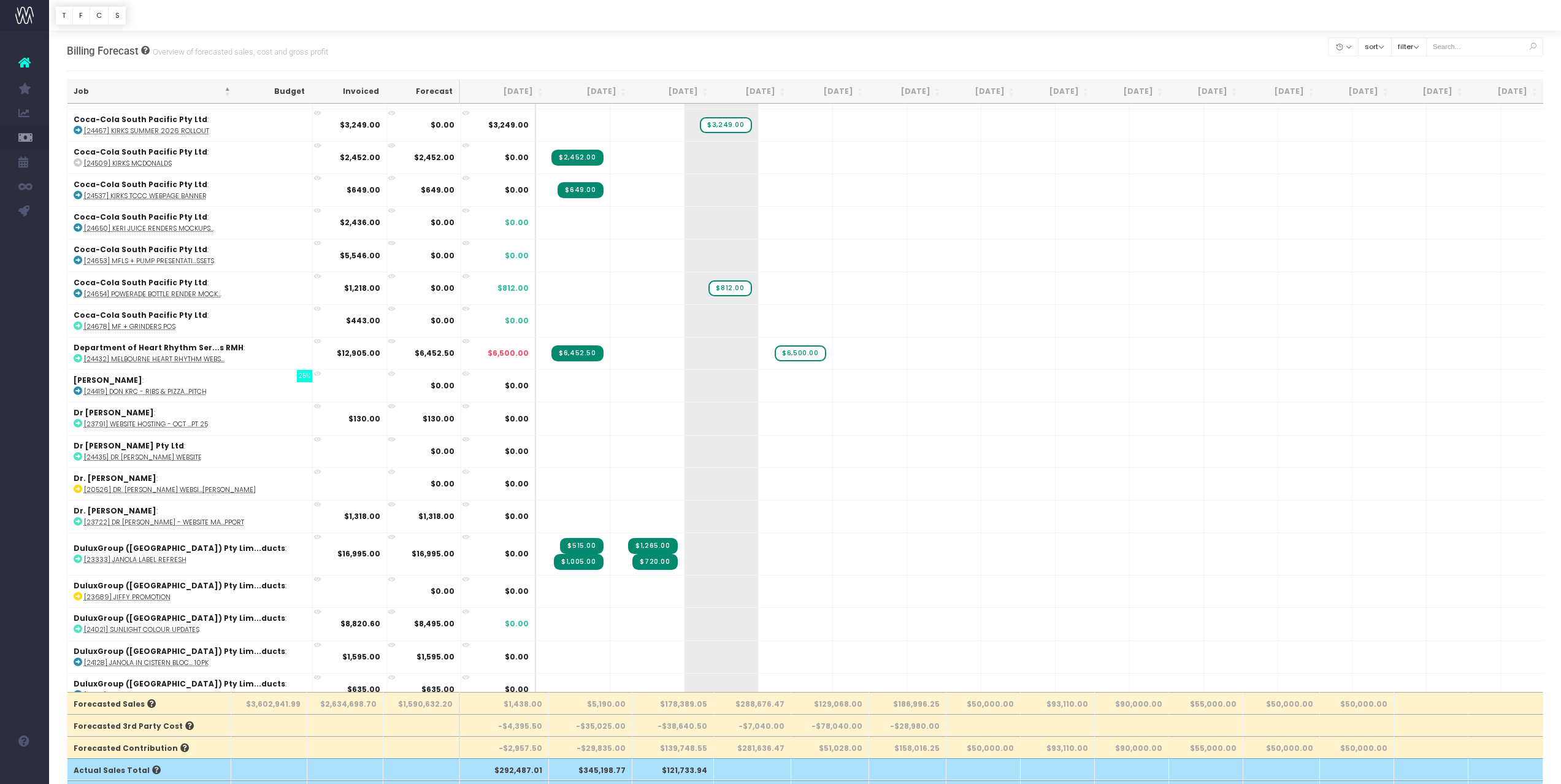
scroll to position [4885, 0]
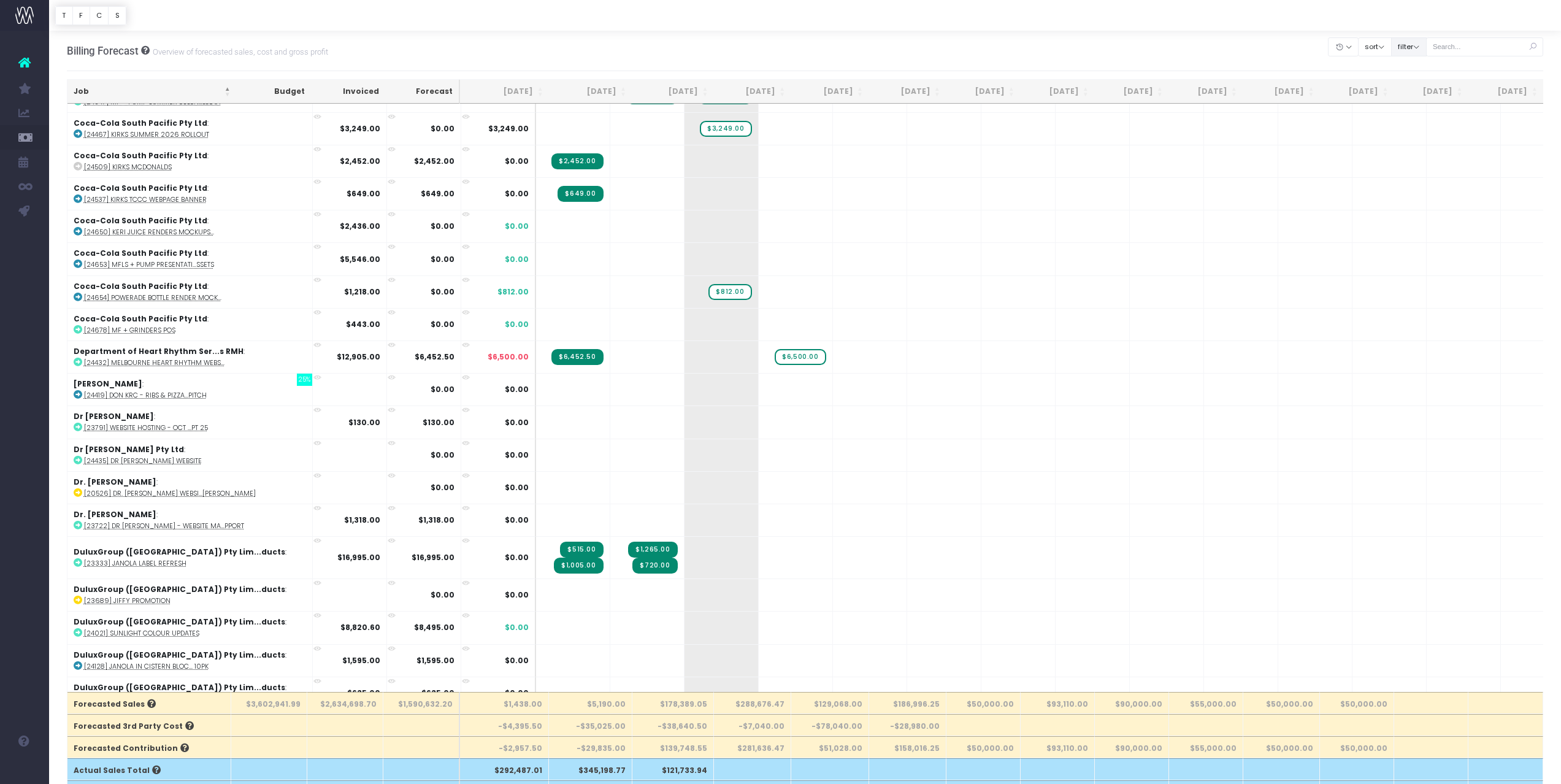
click at [1427, 48] on button "filter" at bounding box center [1409, 47] width 36 height 19
click at [1414, 85] on span at bounding box center [1408, 84] width 11 height 11
click at [1421, 85] on input "All" at bounding box center [1425, 83] width 8 height 8
checkbox input "false"
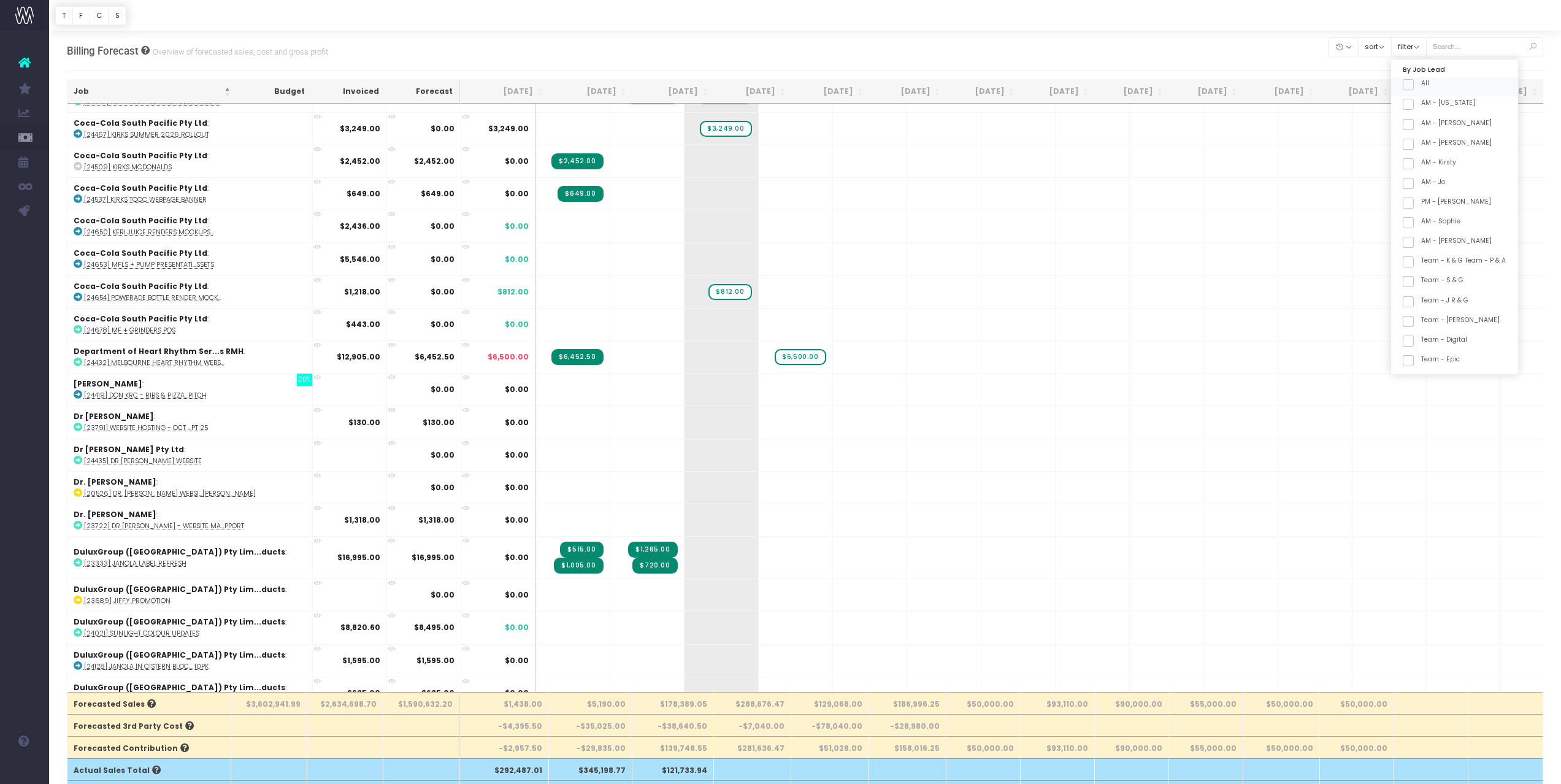
checkbox input "false"
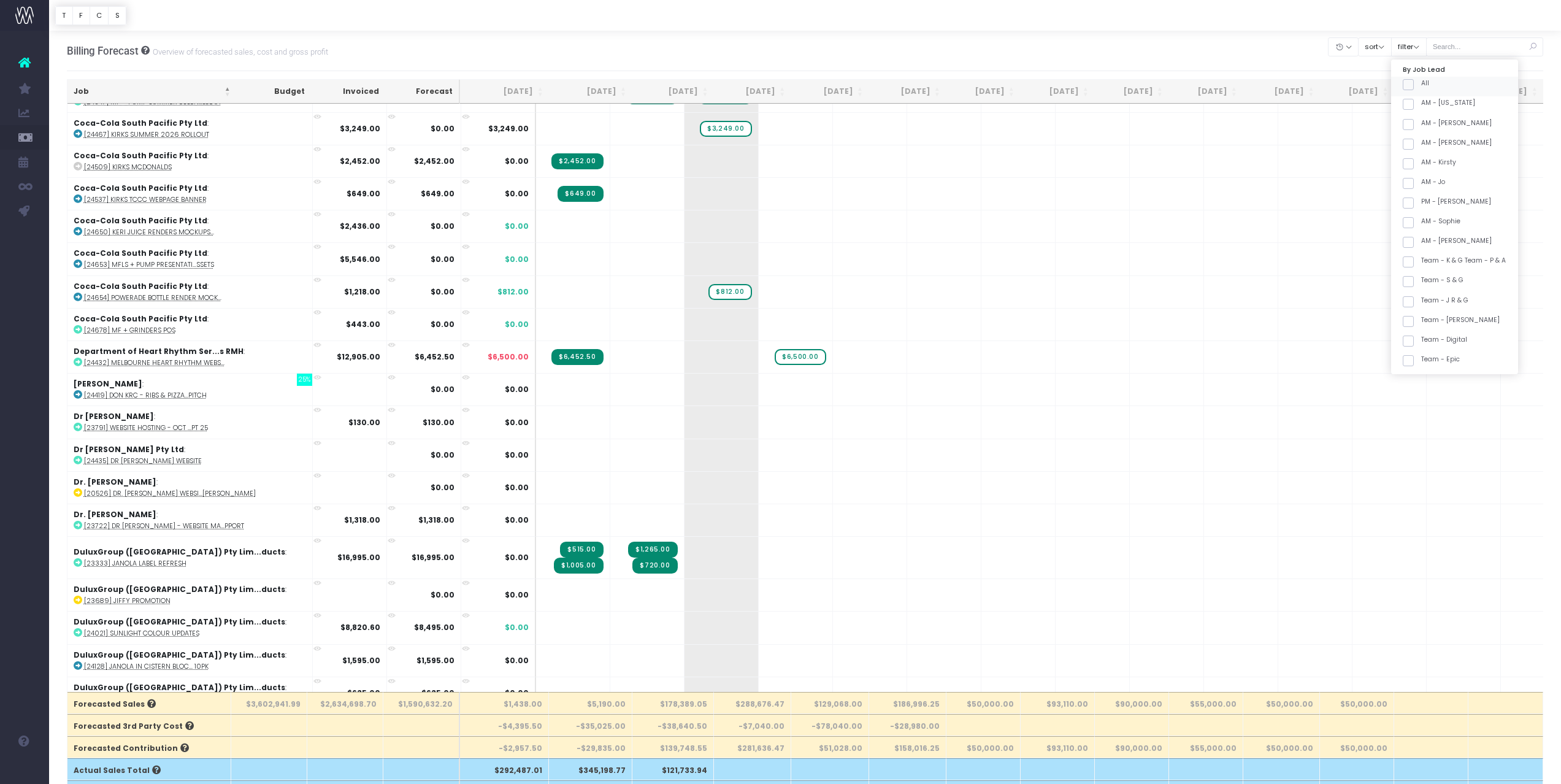
checkbox input "false"
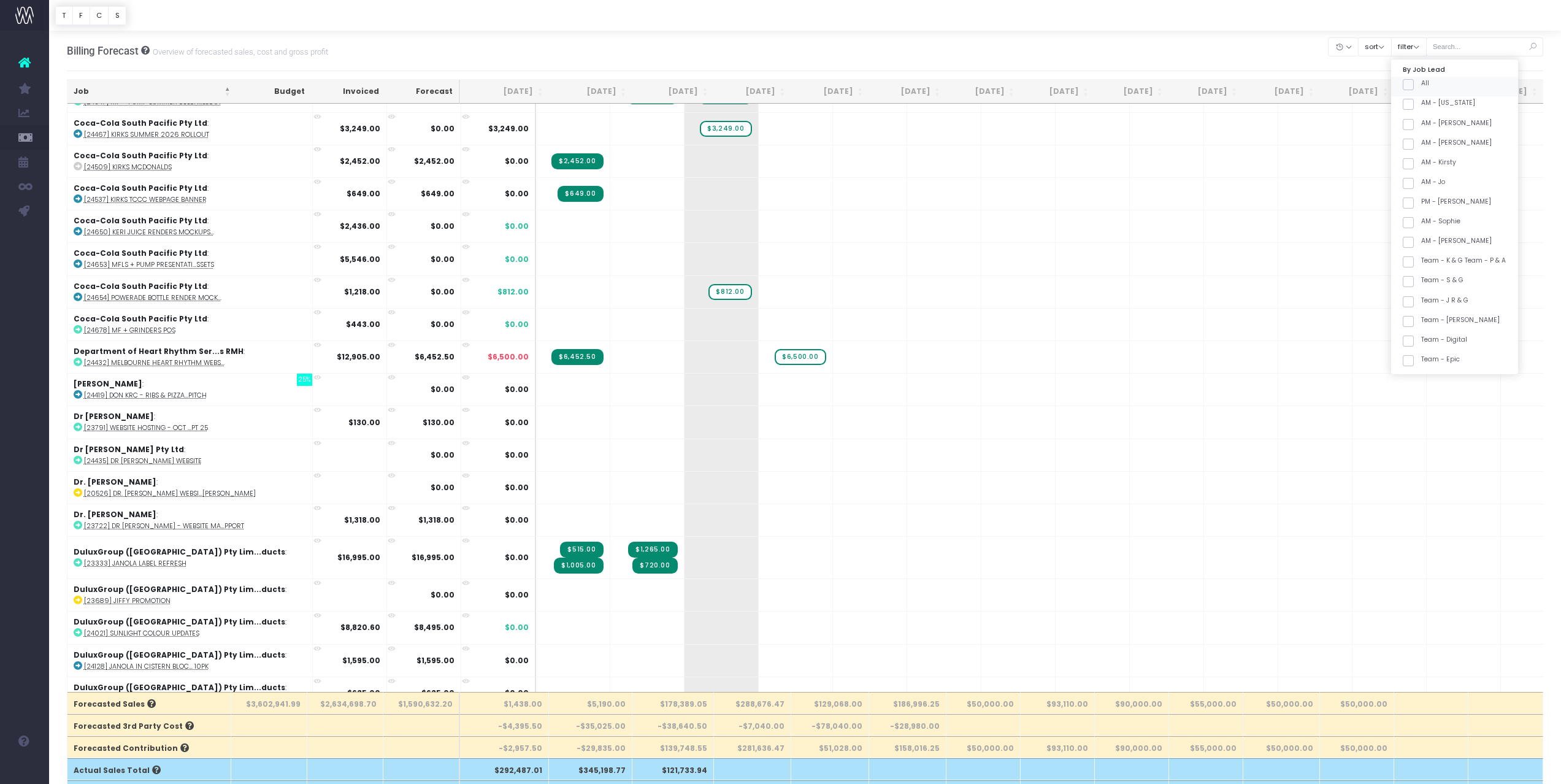
checkbox input "false"
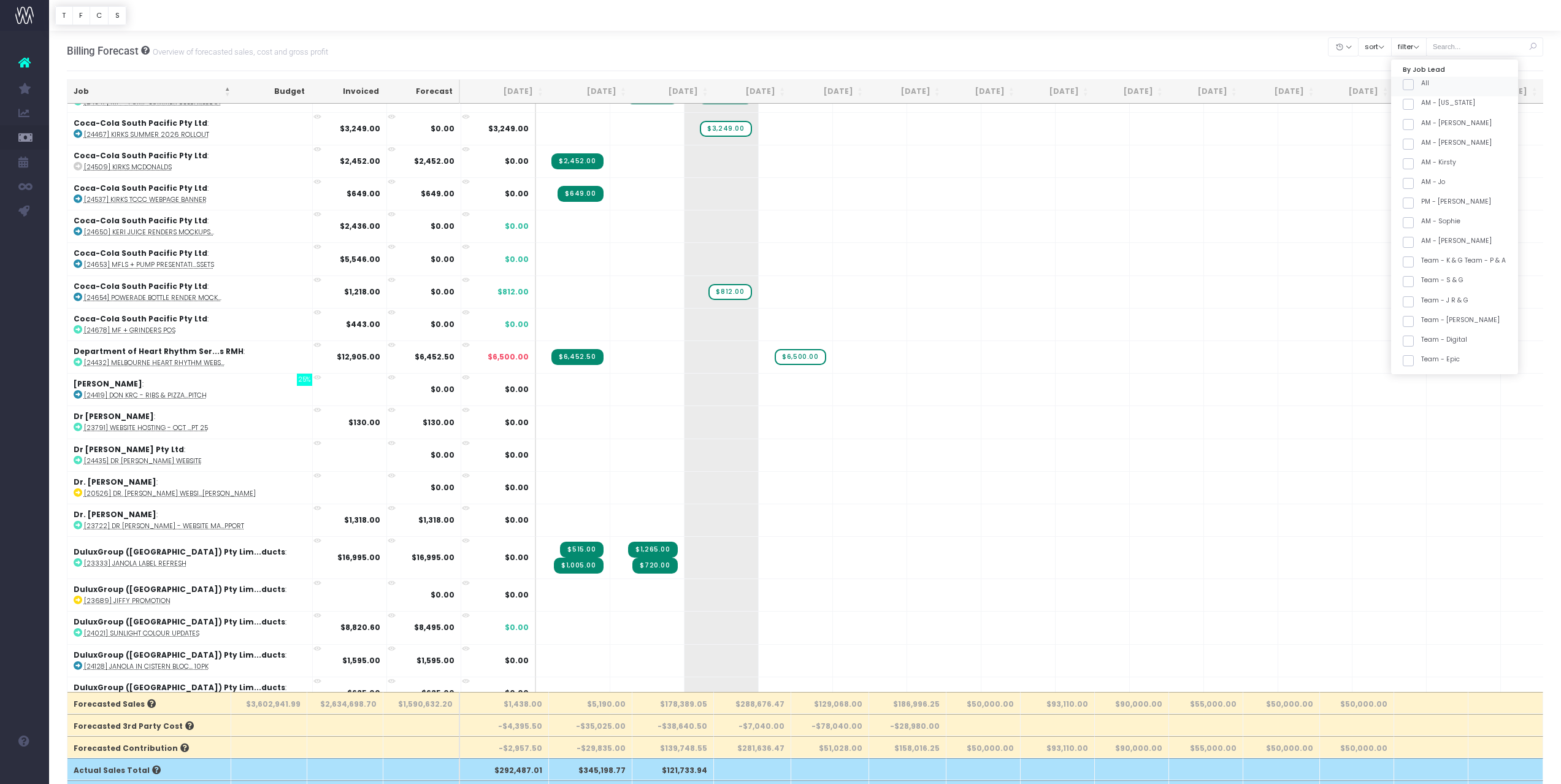
checkbox input "false"
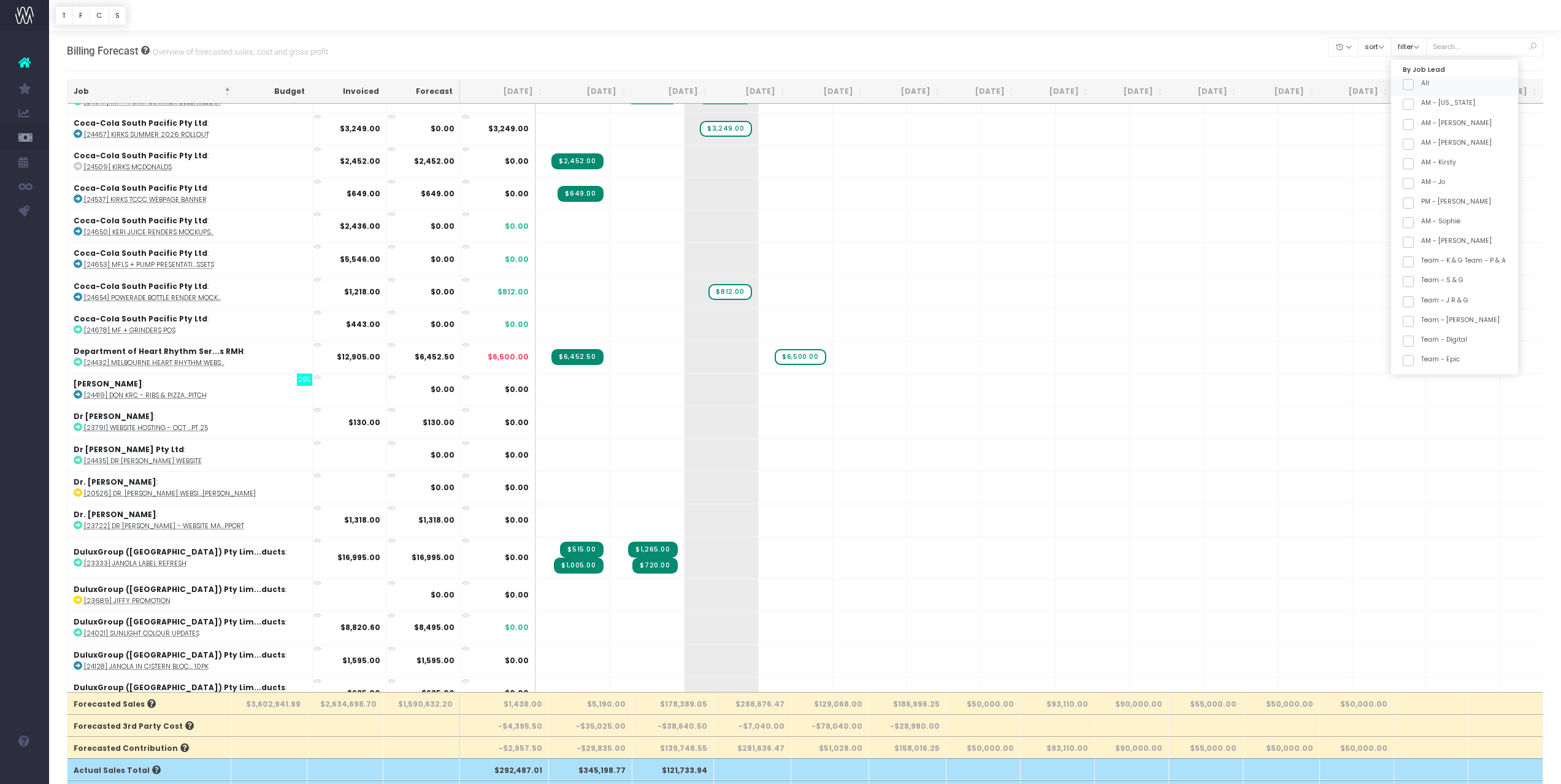
checkbox input "false"
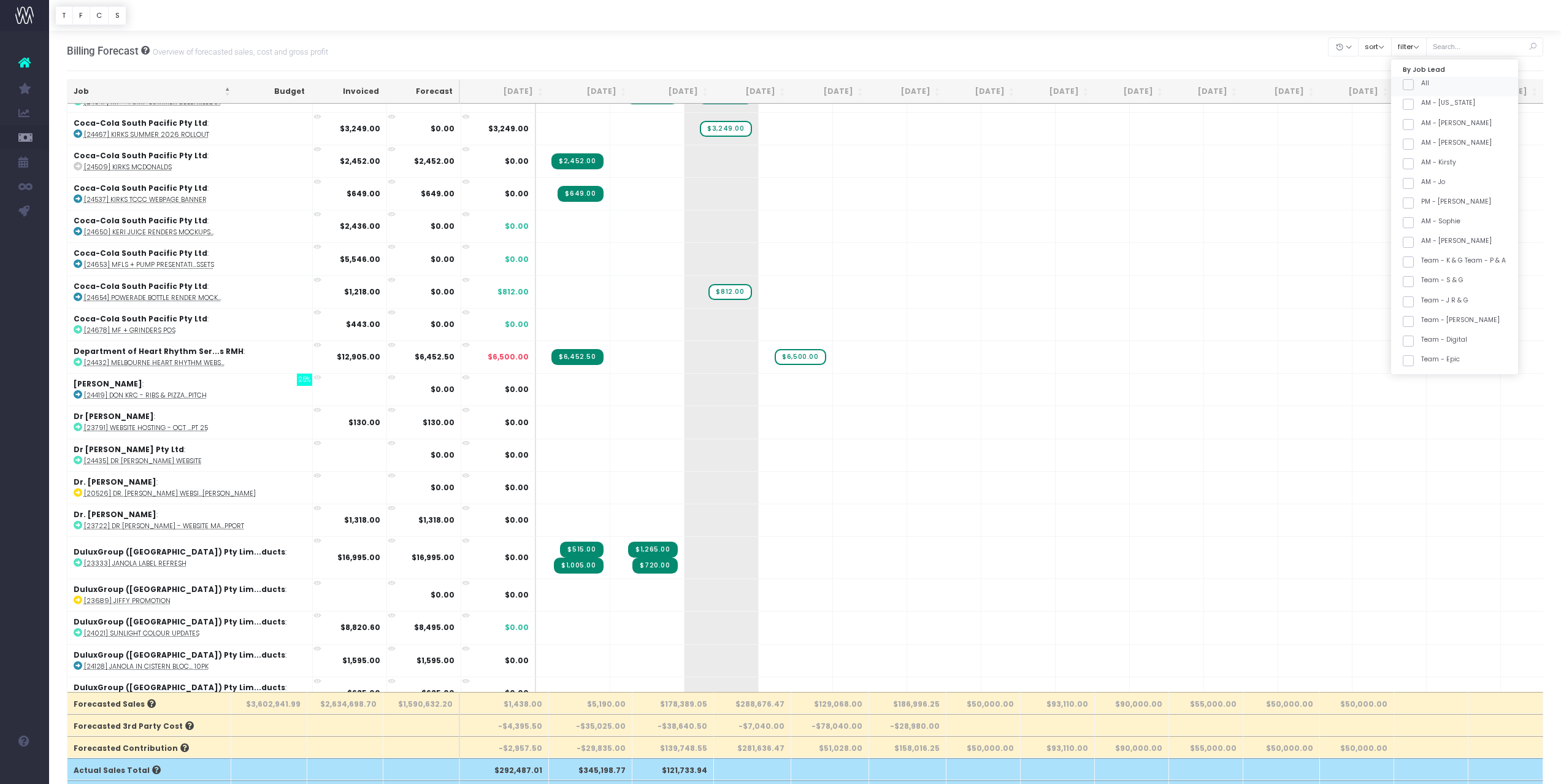
checkbox input "false"
click at [1414, 156] on span at bounding box center [1408, 155] width 11 height 11
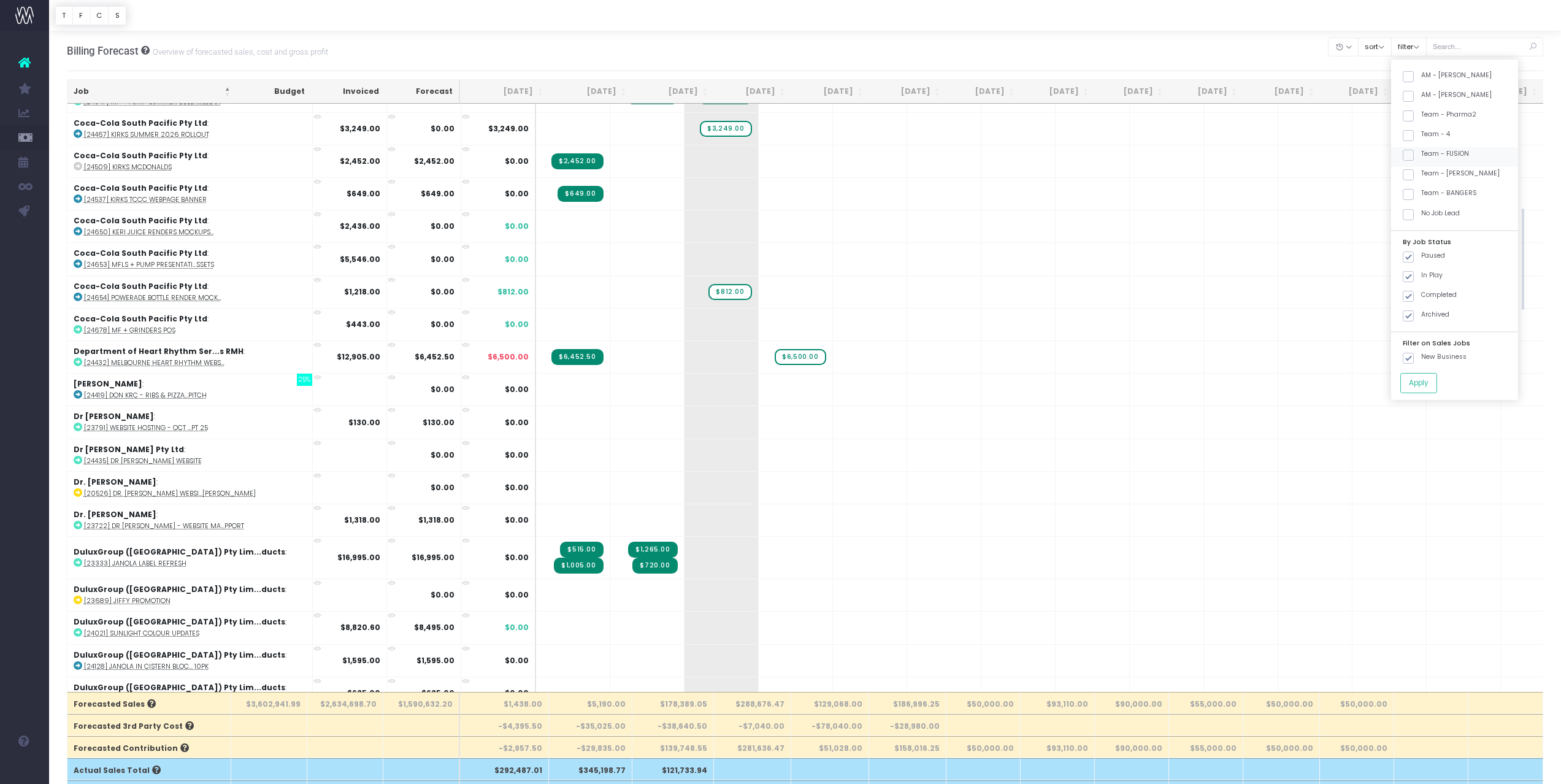
click at [1421, 156] on input "Team - FUSION" at bounding box center [1425, 153] width 8 height 8
click at [1432, 381] on button "Apply" at bounding box center [1418, 383] width 37 height 20
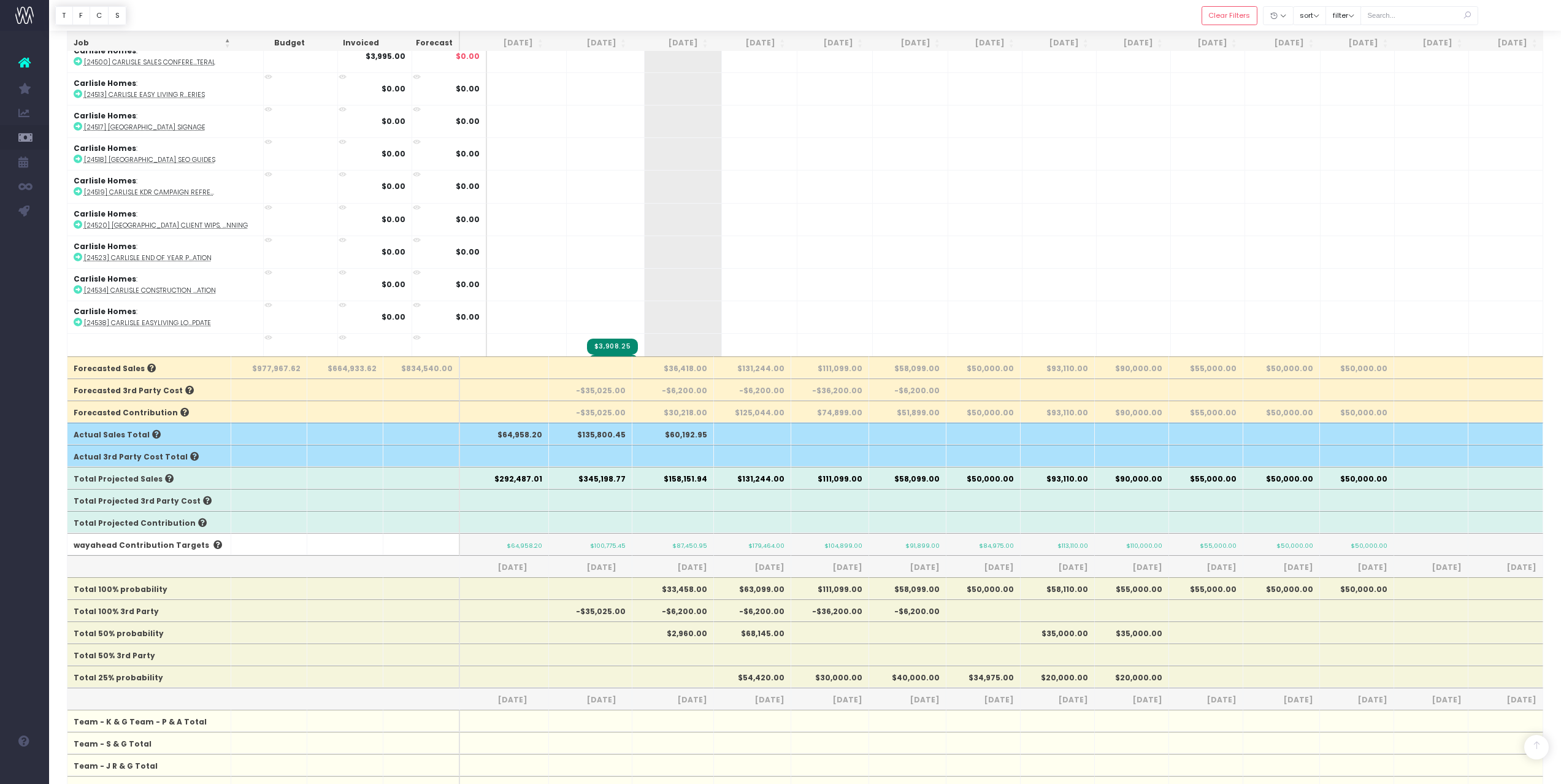
scroll to position [320, 0]
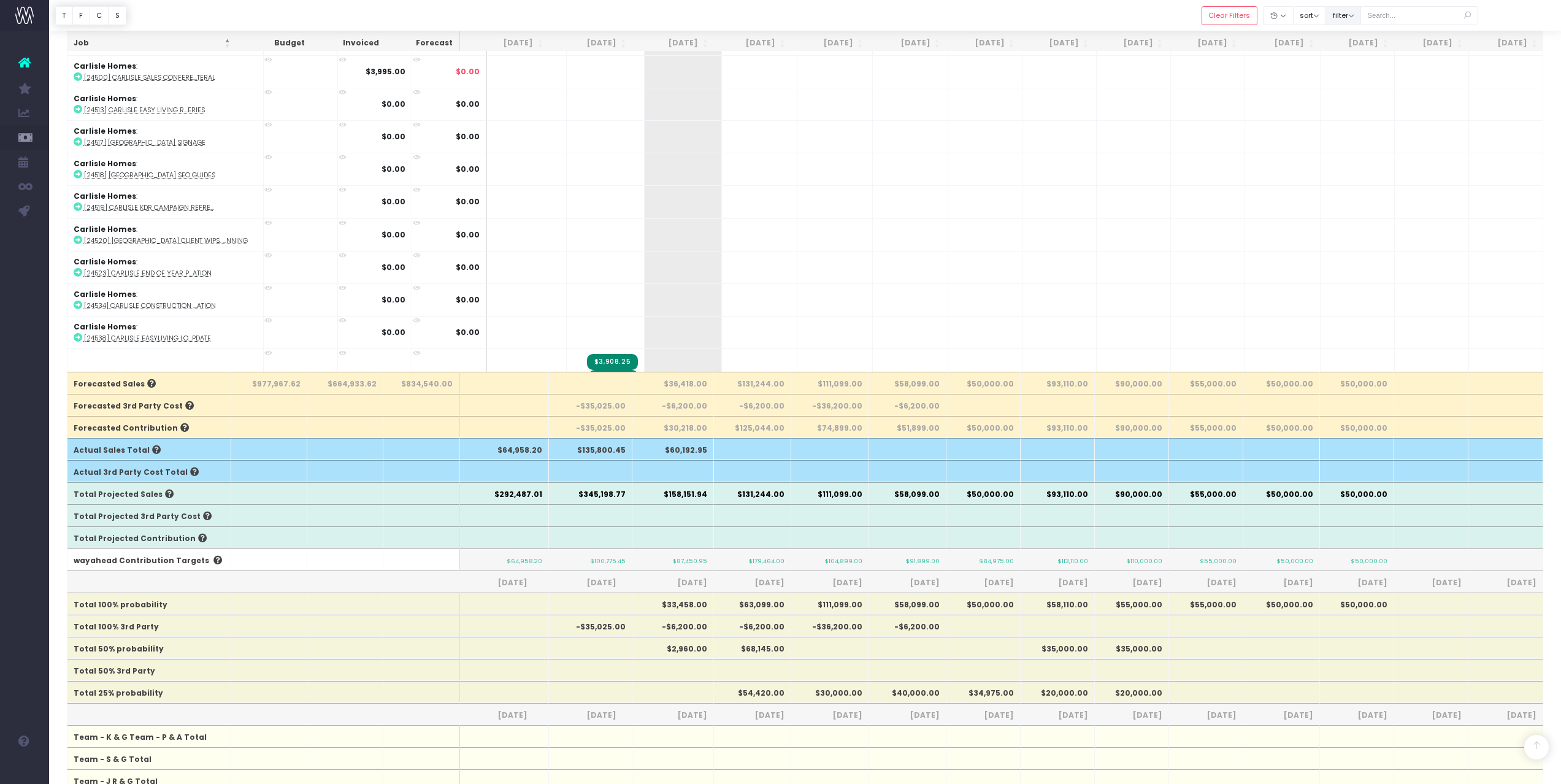
click at [1361, 15] on button "filter" at bounding box center [1343, 16] width 36 height 19
click at [1349, 123] on span at bounding box center [1343, 124] width 11 height 11
click at [1357, 123] on input "Team - FUSION" at bounding box center [1361, 122] width 8 height 8
checkbox input "false"
click at [1349, 145] on span at bounding box center [1343, 144] width 11 height 11
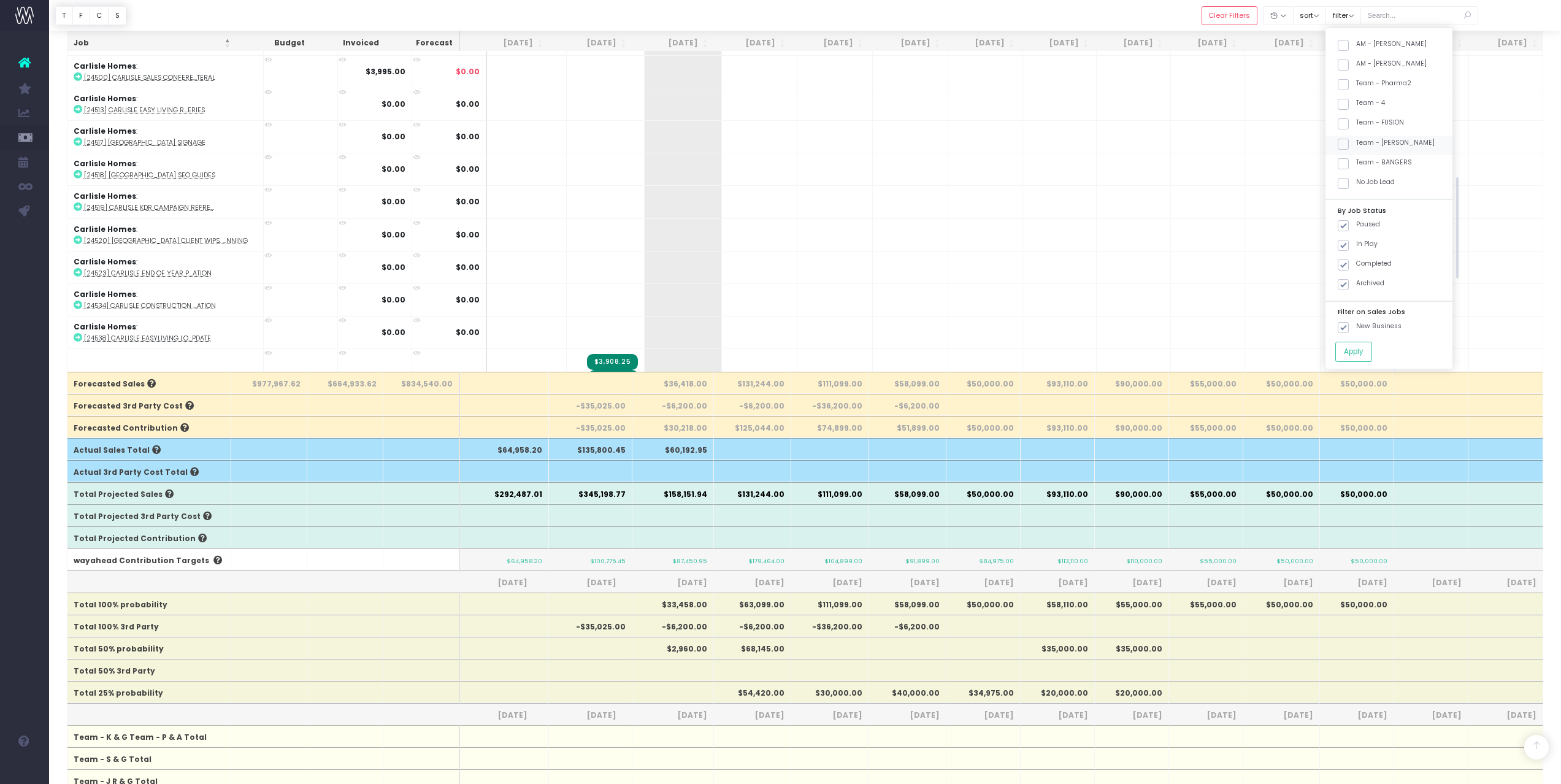
click at [1357, 145] on input "Team - [PERSON_NAME]" at bounding box center [1361, 142] width 8 height 8
checkbox input "true"
click at [1372, 355] on button "Apply" at bounding box center [1353, 352] width 37 height 20
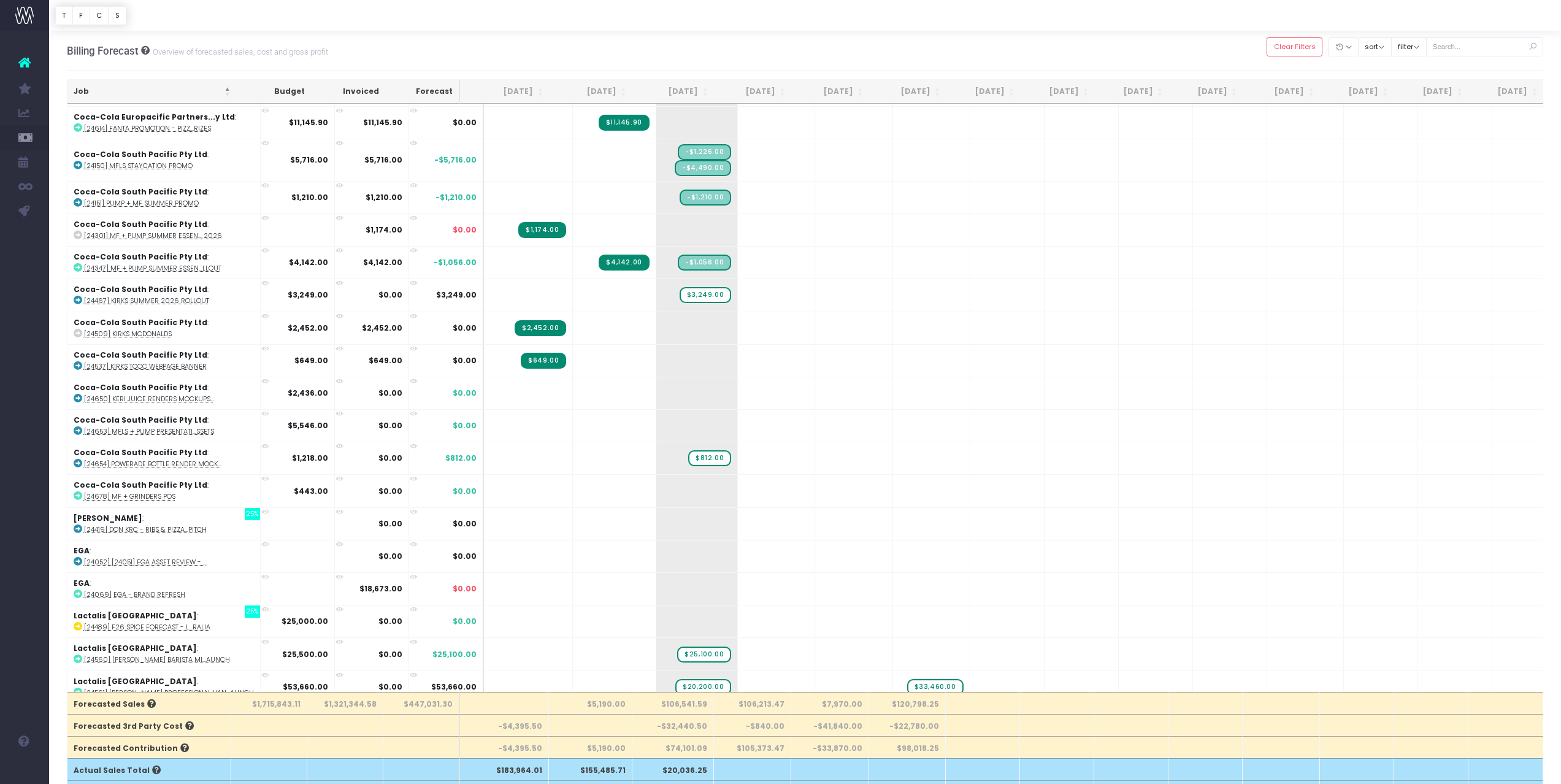
scroll to position [0, 0]
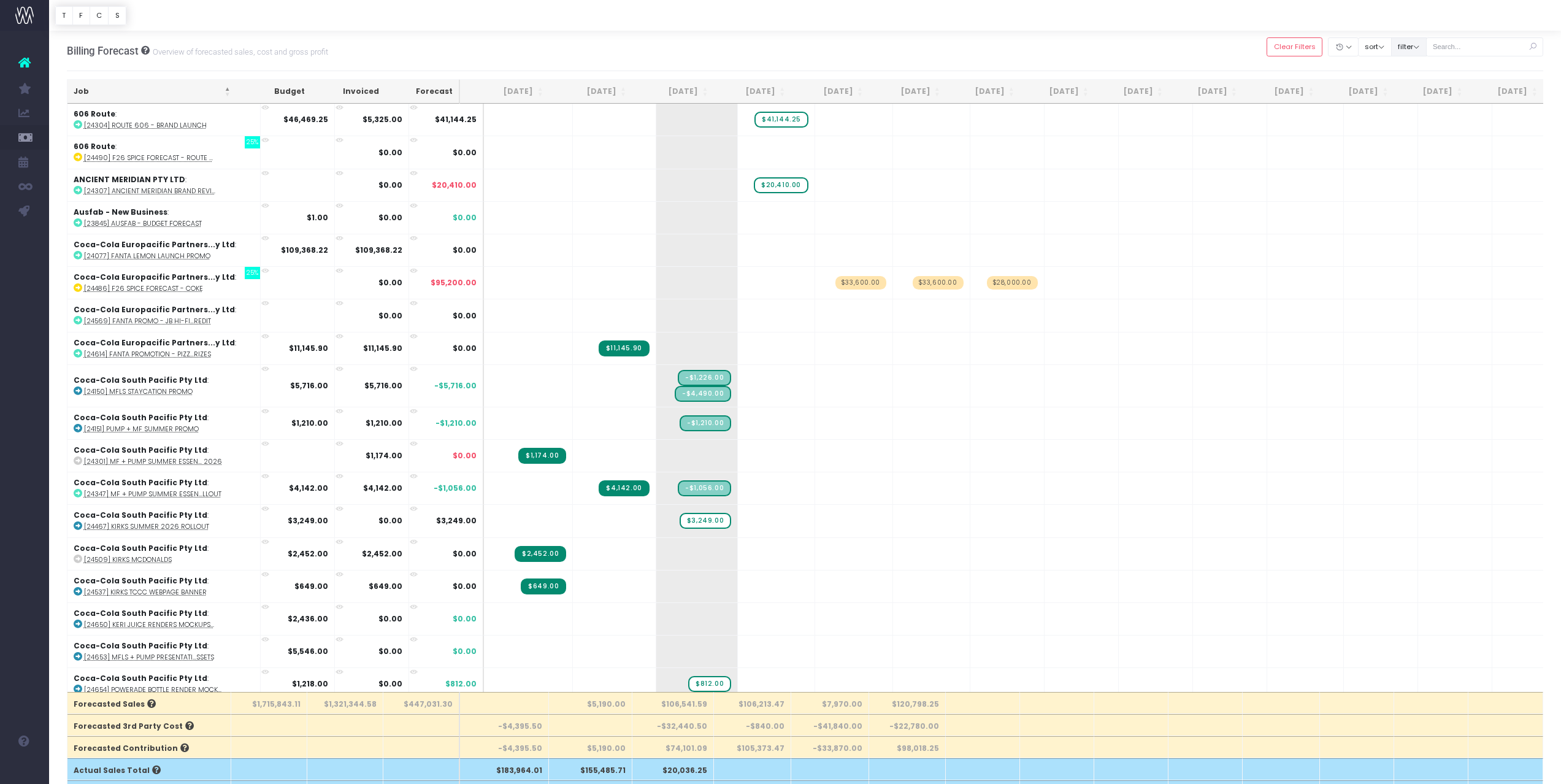
click at [1427, 48] on button "filter" at bounding box center [1409, 47] width 36 height 19
click at [1414, 76] on span at bounding box center [1408, 76] width 11 height 11
click at [1423, 76] on input "AM - [PERSON_NAME]" at bounding box center [1425, 74] width 8 height 8
checkbox input "true"
click at [1414, 84] on span at bounding box center [1408, 84] width 11 height 11
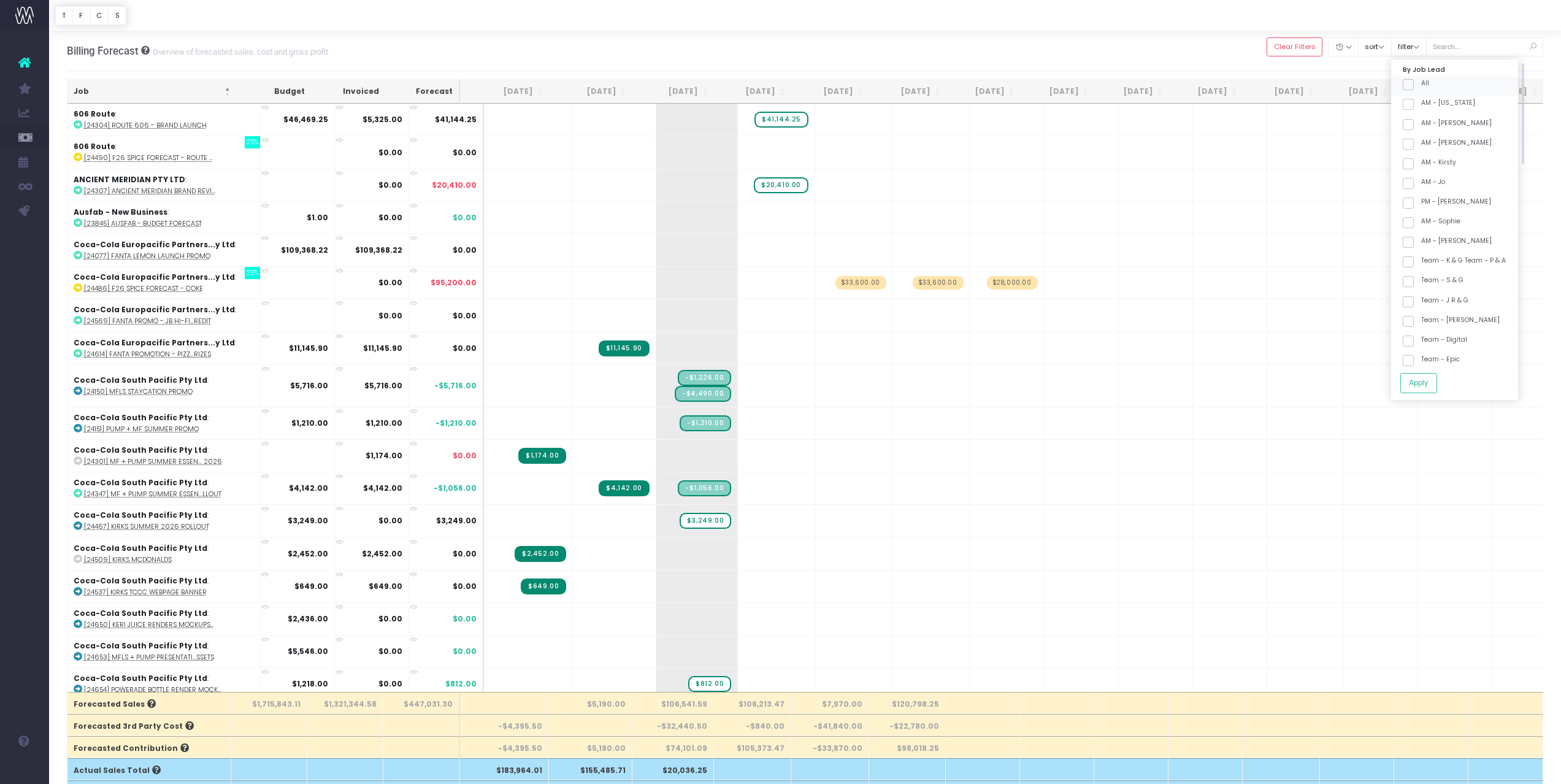
click at [1422, 84] on input "All" at bounding box center [1425, 83] width 8 height 8
checkbox input "true"
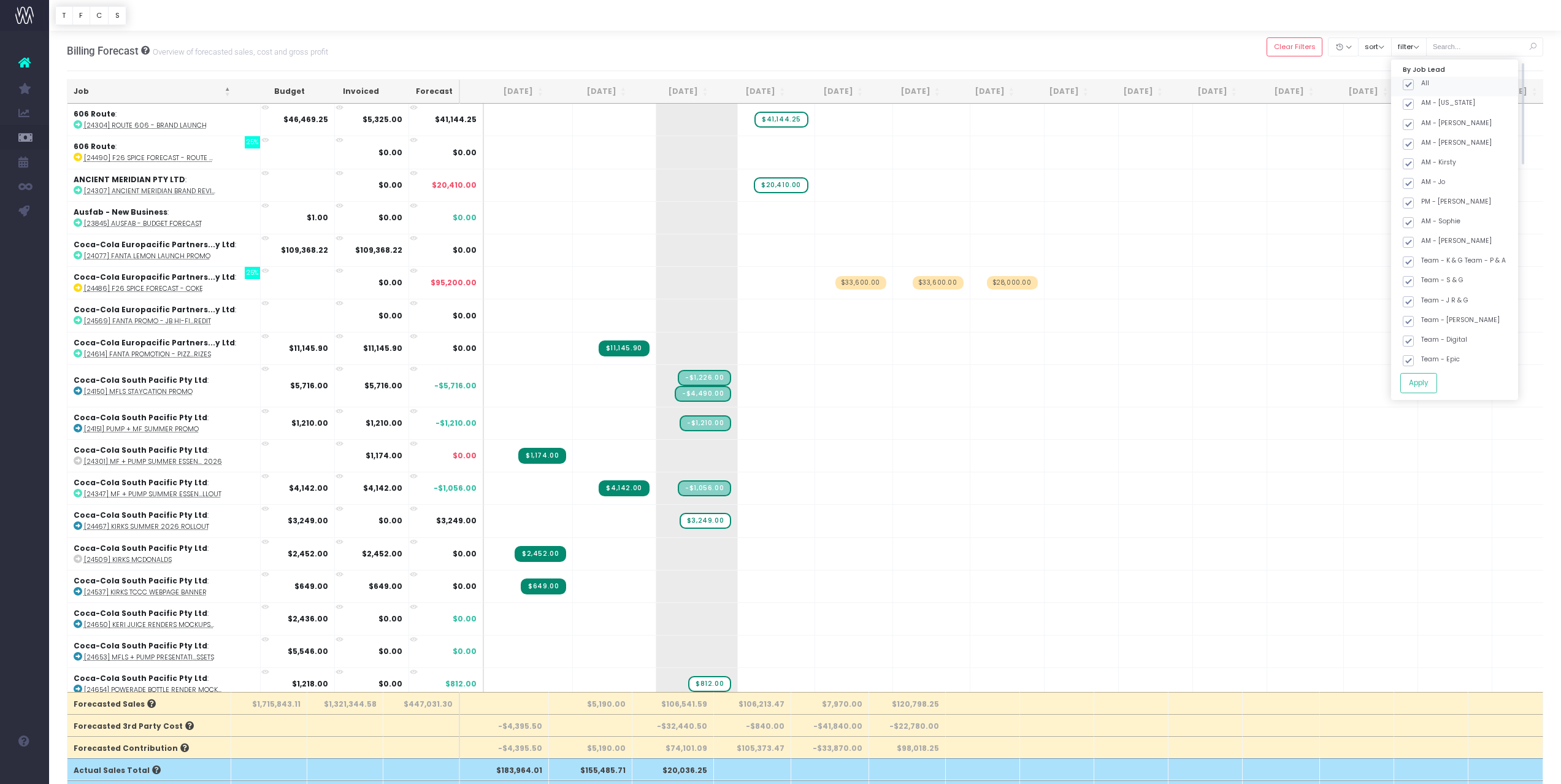
checkbox input "true"
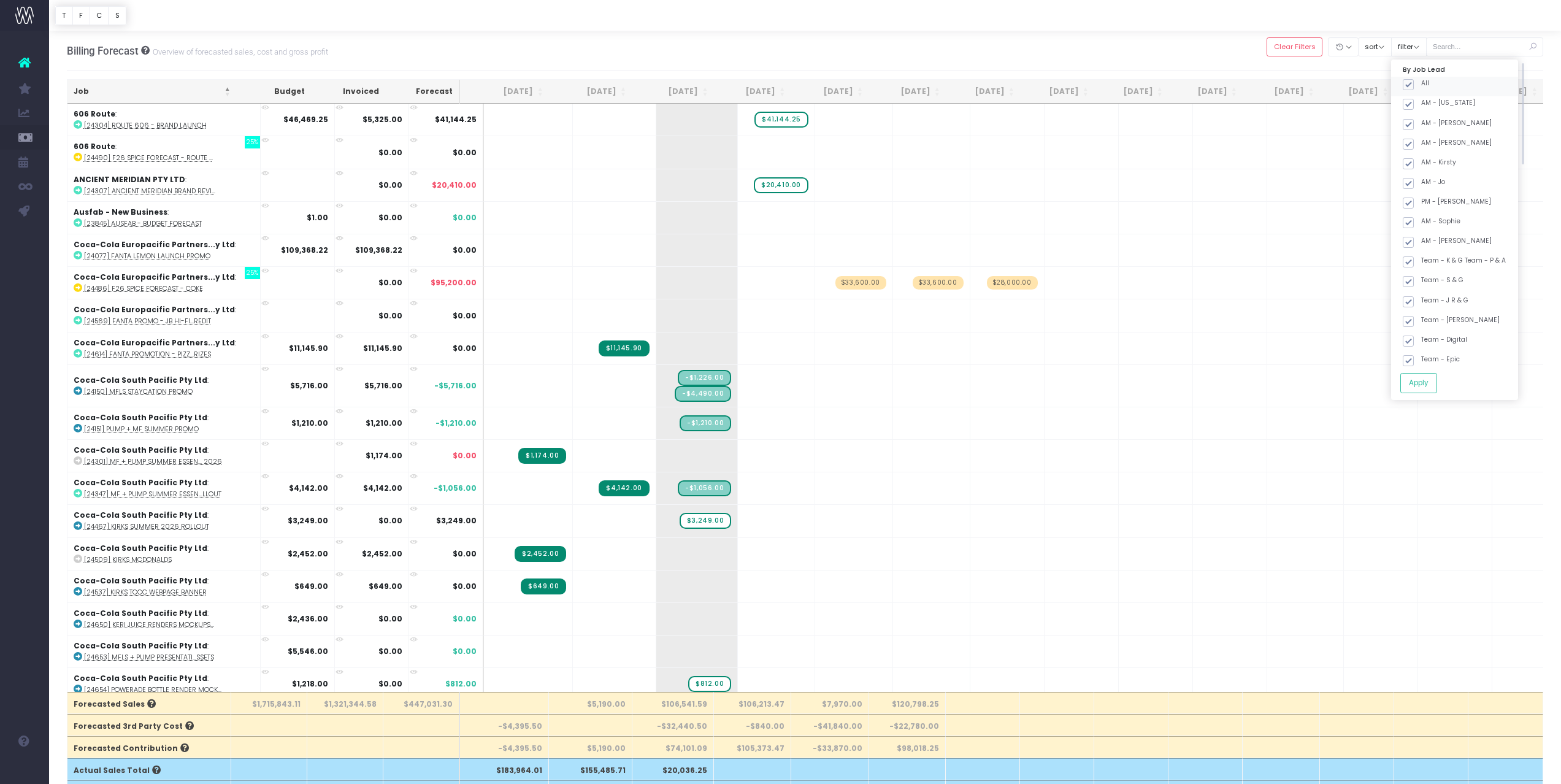
checkbox input "true"
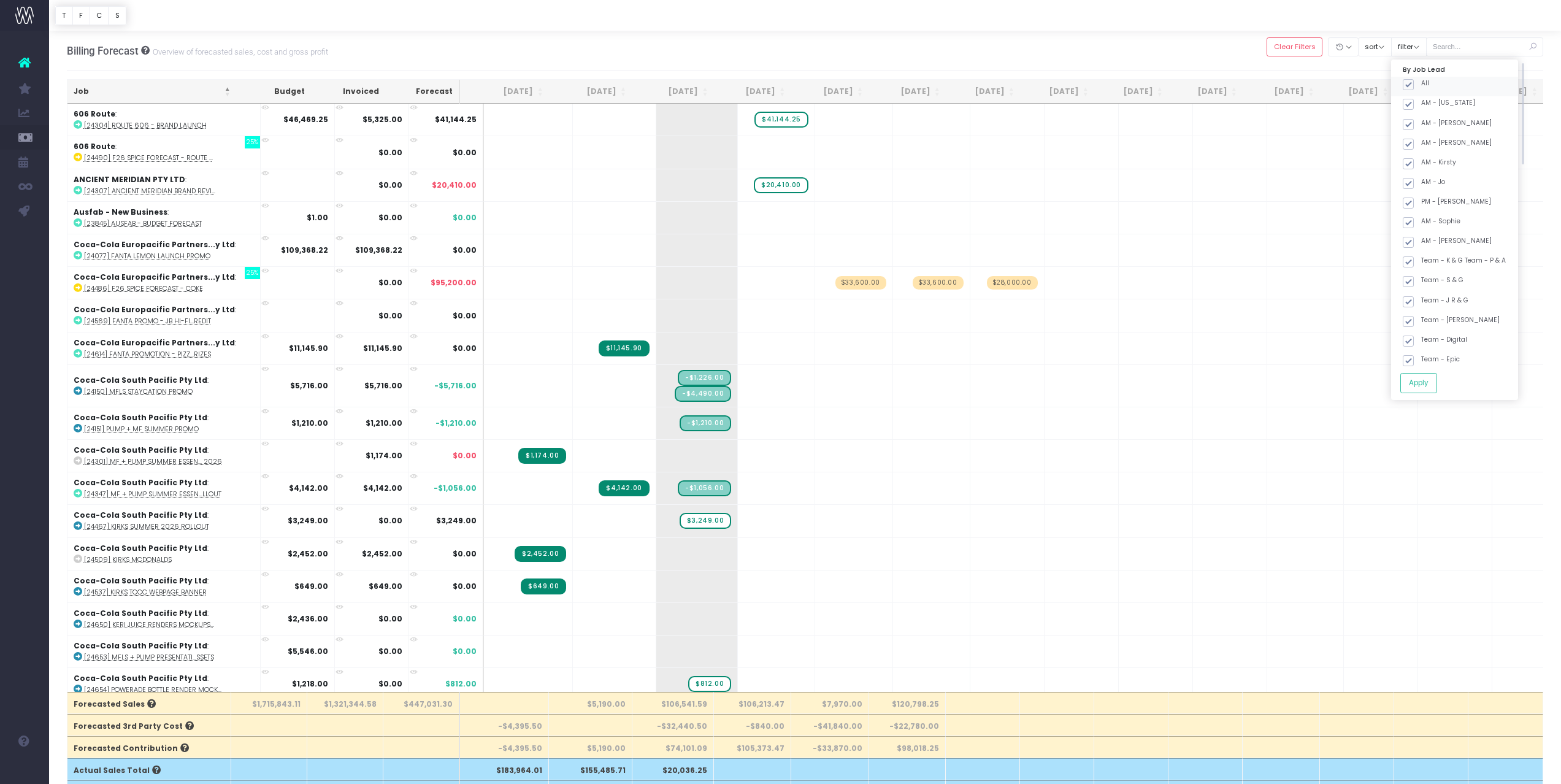
checkbox input "true"
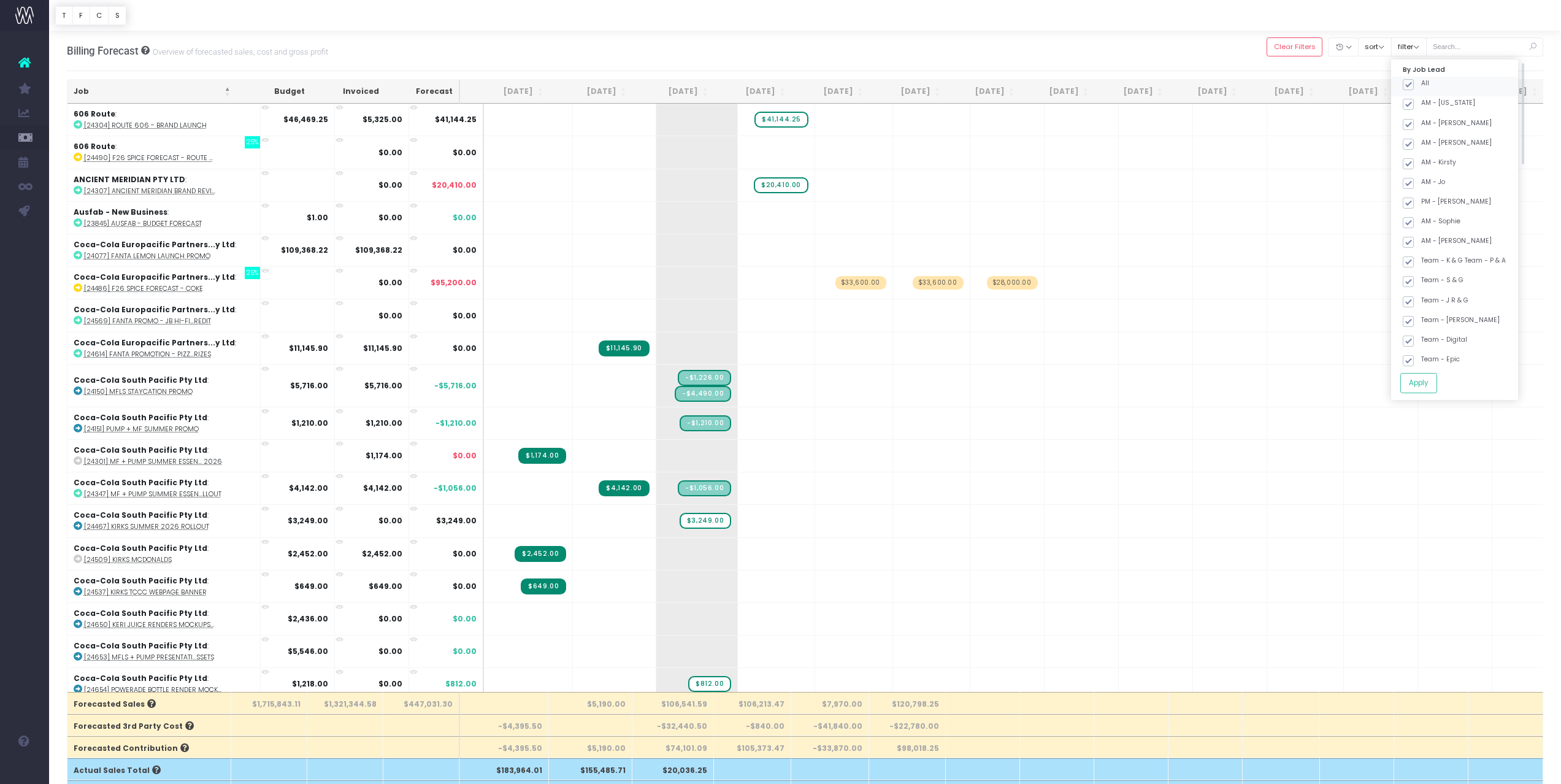
checkbox input "true"
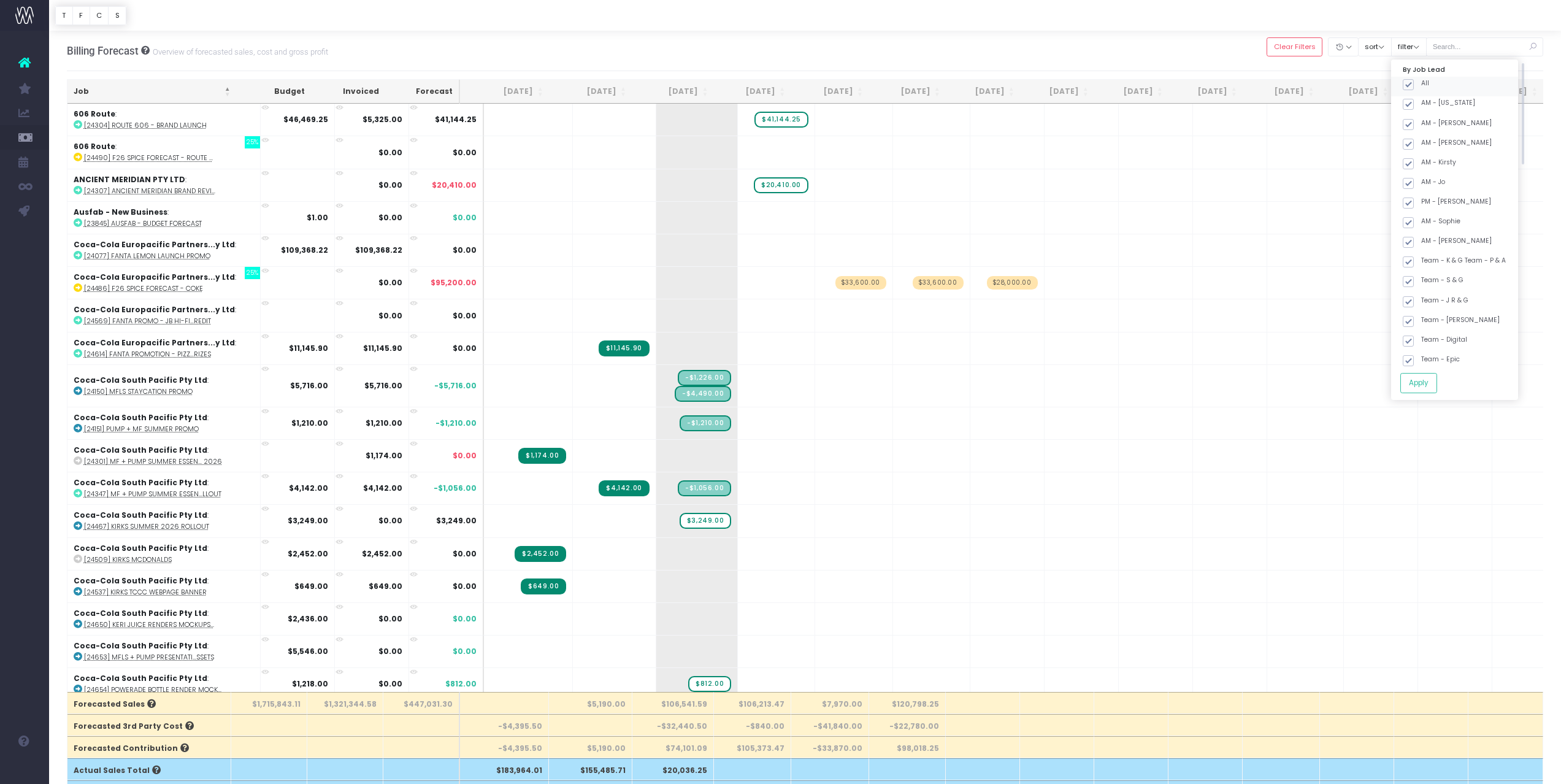
checkbox input "true"
click at [1436, 385] on button "Apply" at bounding box center [1418, 383] width 37 height 20
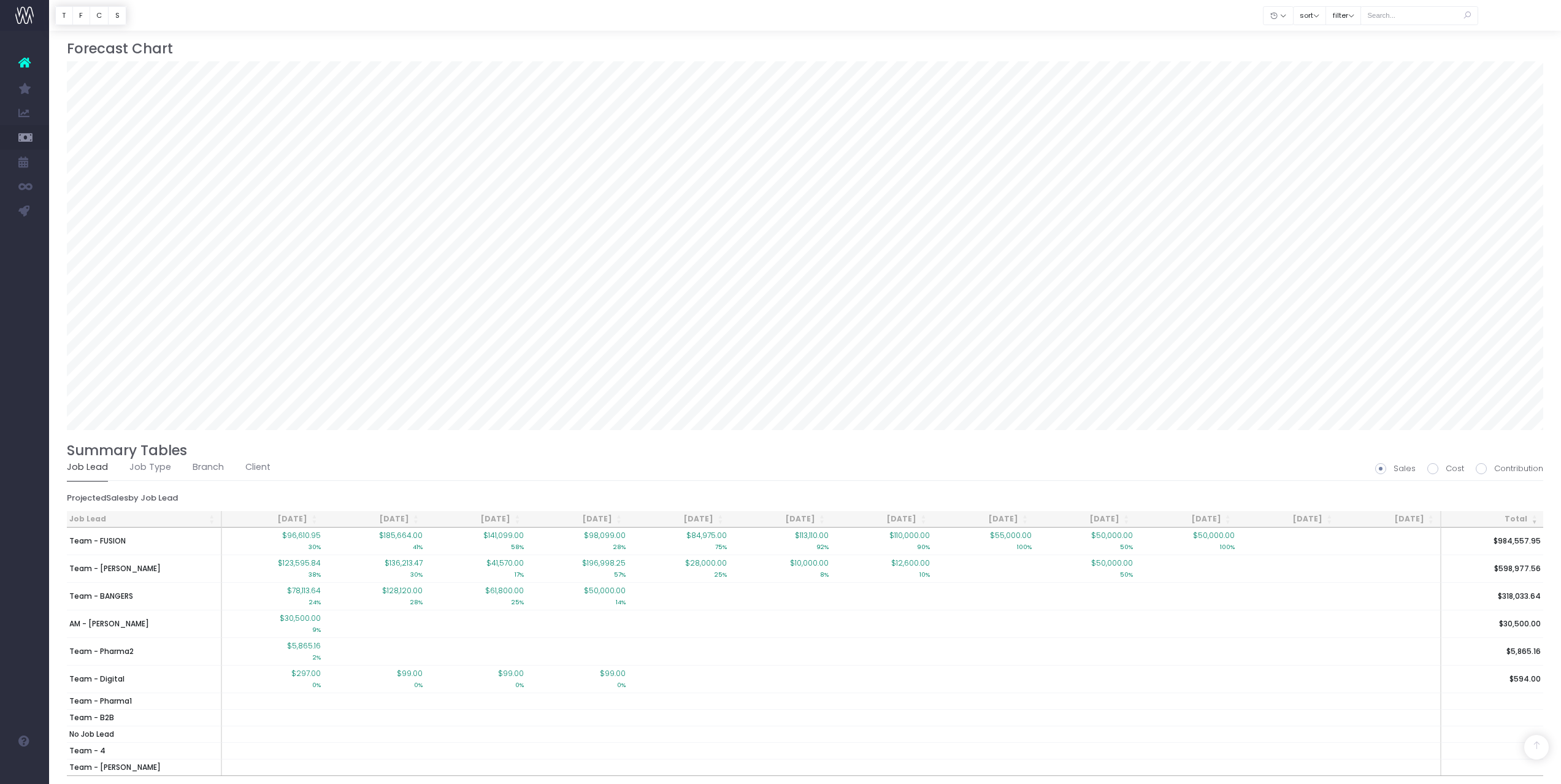
scroll to position [1436, 0]
